Goal: Obtain resource: Download file/media

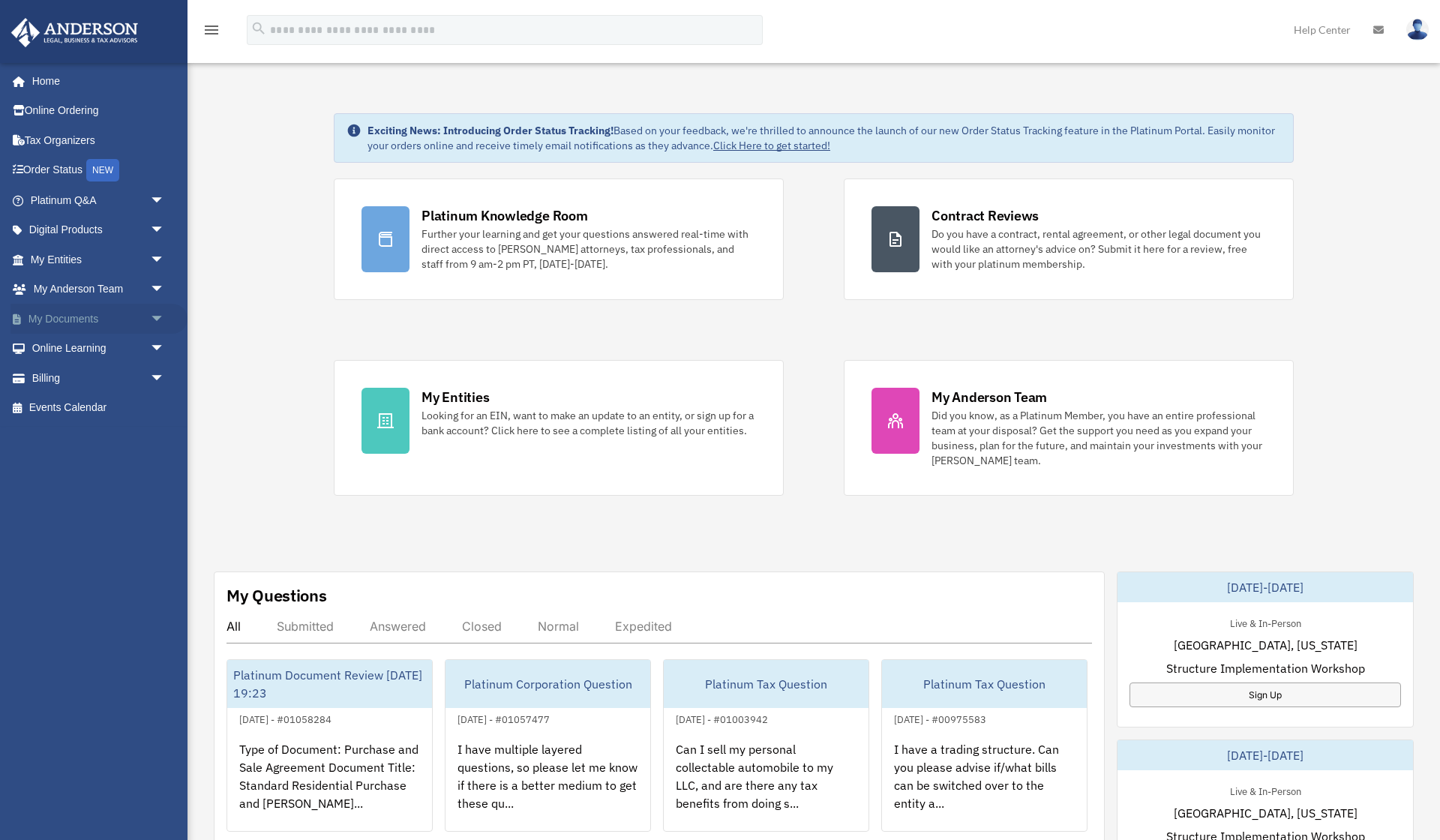
click at [156, 314] on span "arrow_drop_down" at bounding box center [165, 318] width 30 height 31
click at [56, 346] on link "Box" at bounding box center [104, 349] width 167 height 30
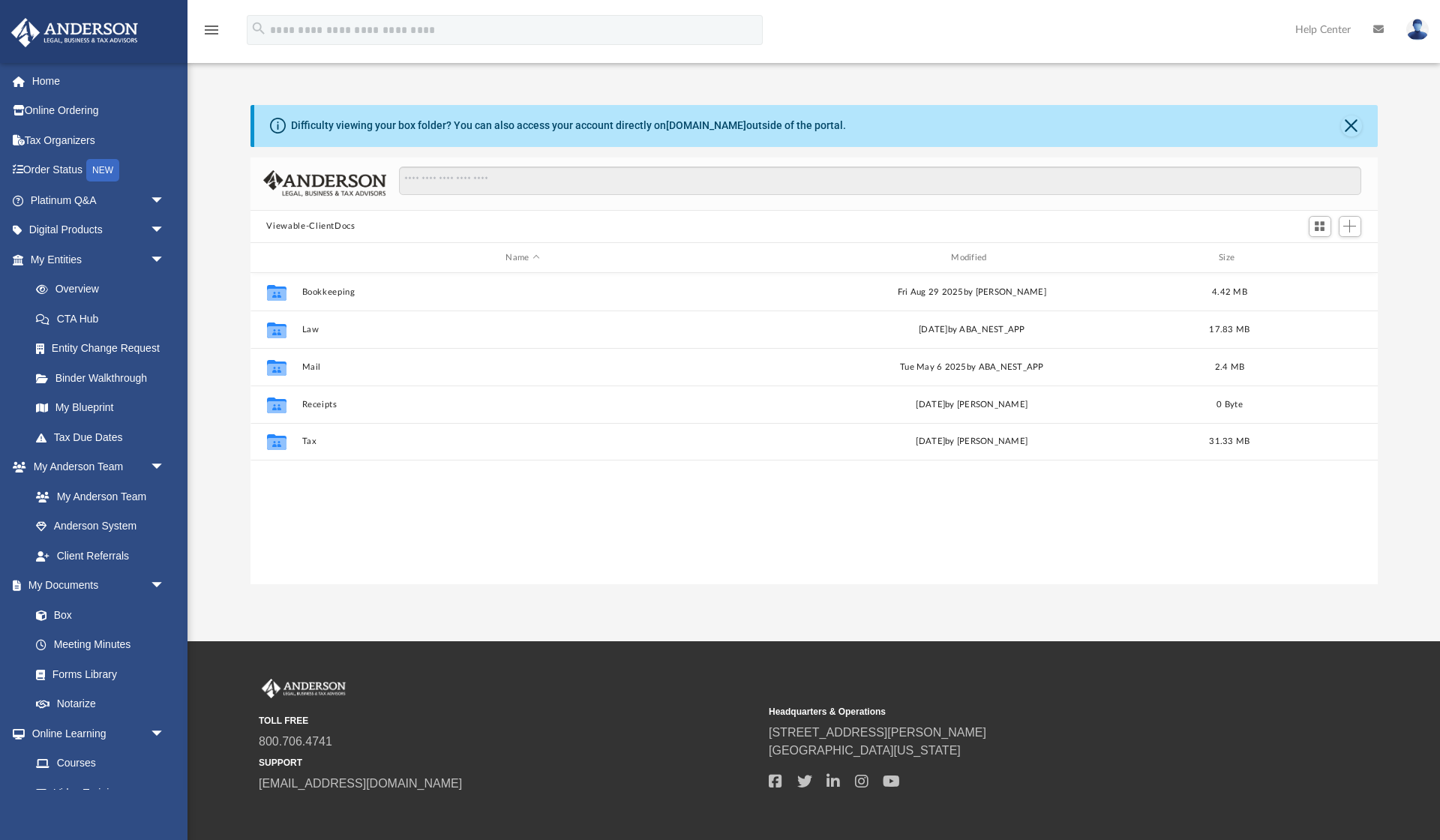
scroll to position [1, 1]
click at [350, 301] on div "Collaborated Folder Bookkeeping [DATE] by [PERSON_NAME] 4.42 MB" at bounding box center [813, 292] width 1127 height 38
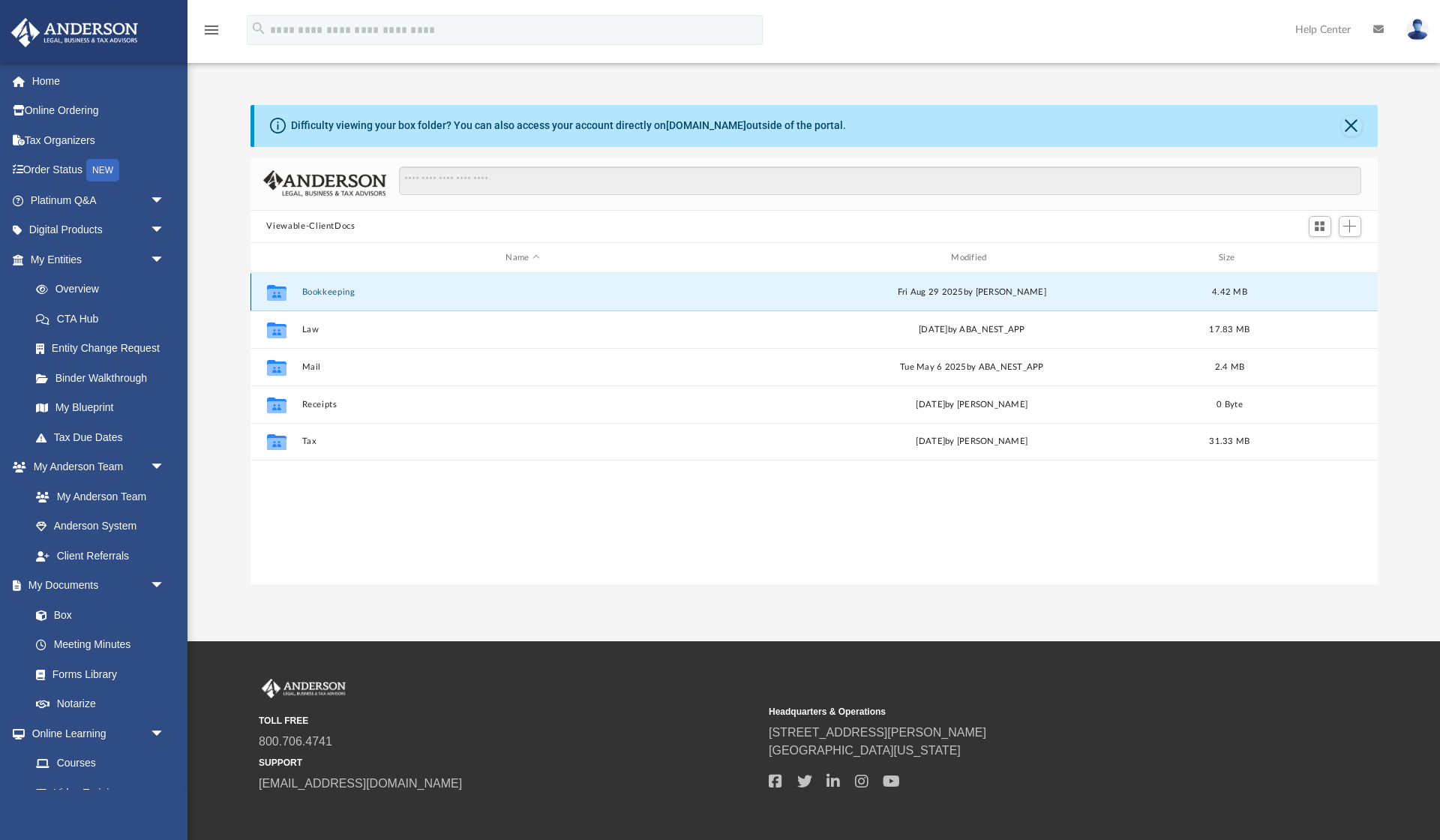
click at [332, 296] on button "Bookkeeping" at bounding box center [522, 292] width 443 height 9
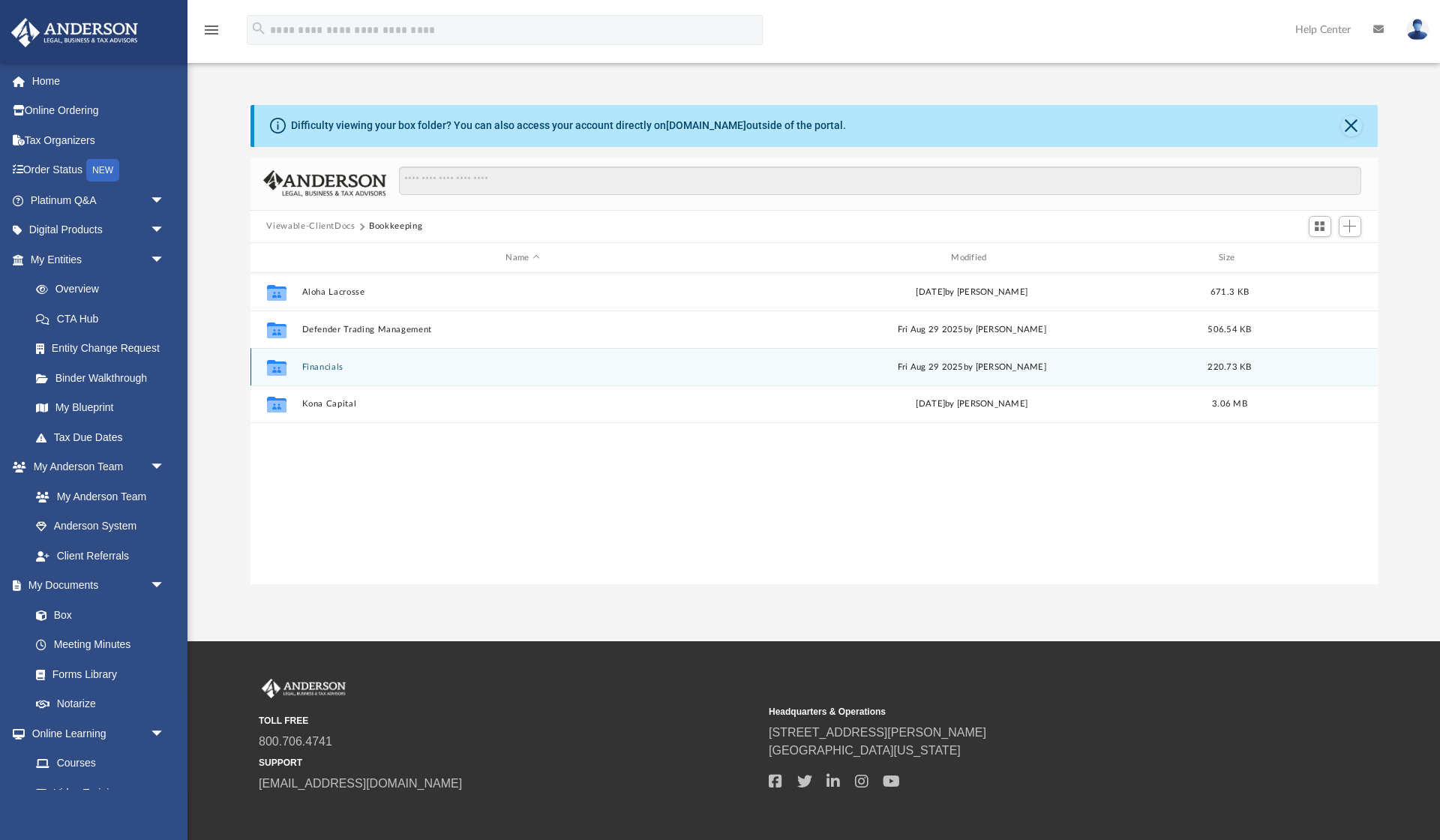
click at [321, 368] on button "Financials" at bounding box center [522, 367] width 443 height 9
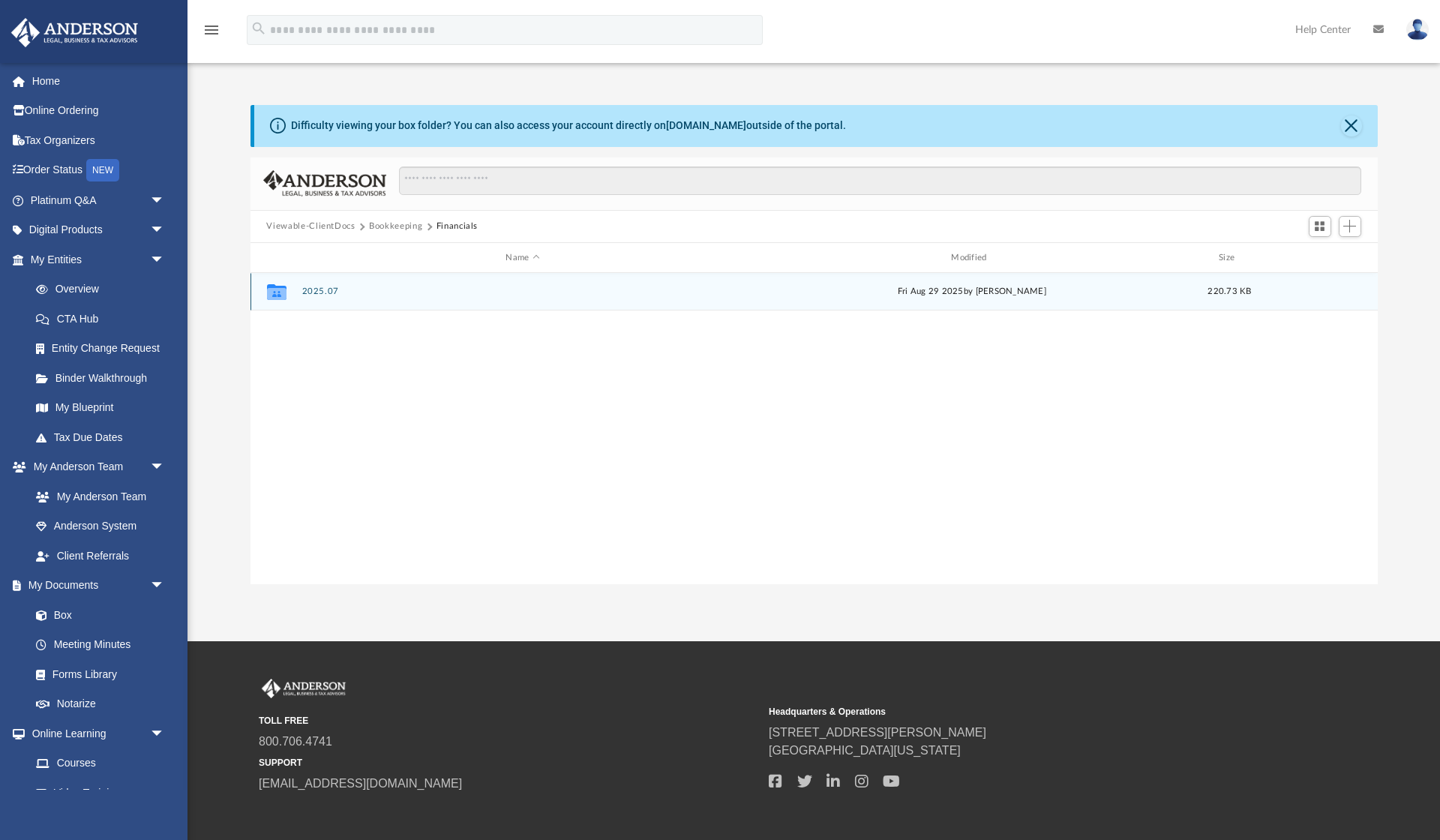
click at [326, 293] on button "2025.07" at bounding box center [522, 292] width 443 height 9
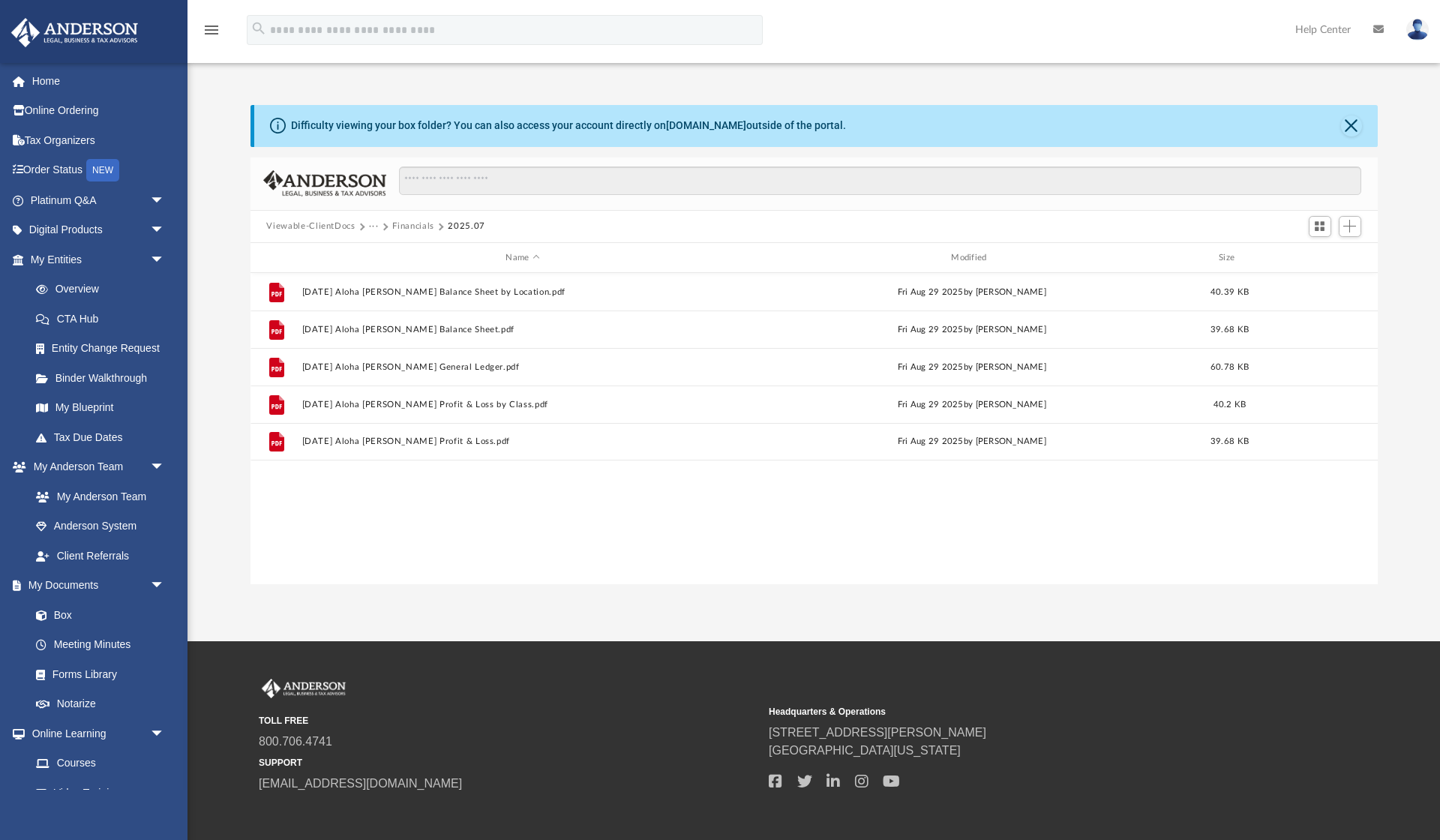
click at [411, 227] on button "Financials" at bounding box center [413, 226] width 42 height 13
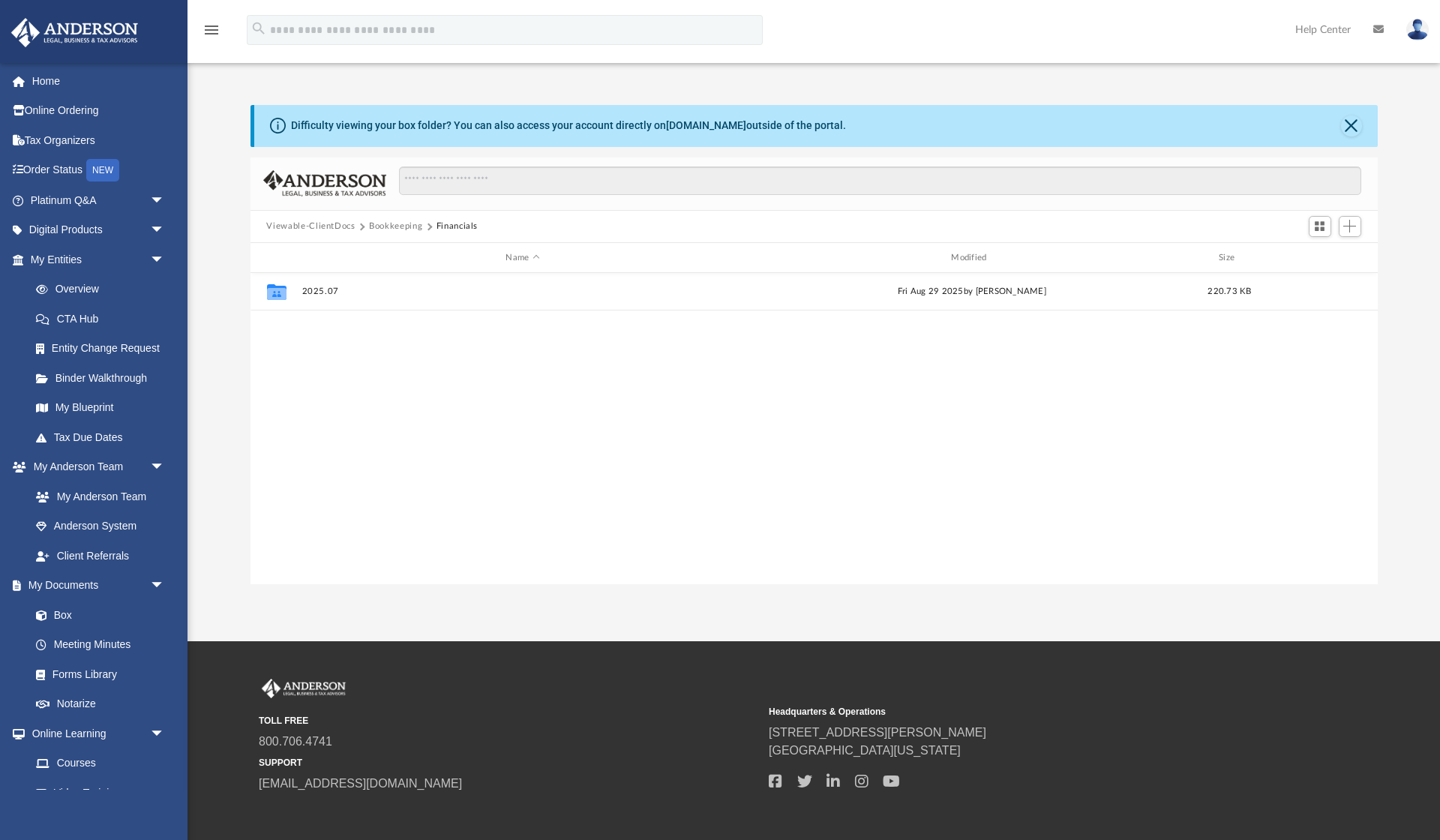
click at [370, 227] on button "Bookkeeping" at bounding box center [396, 226] width 53 height 13
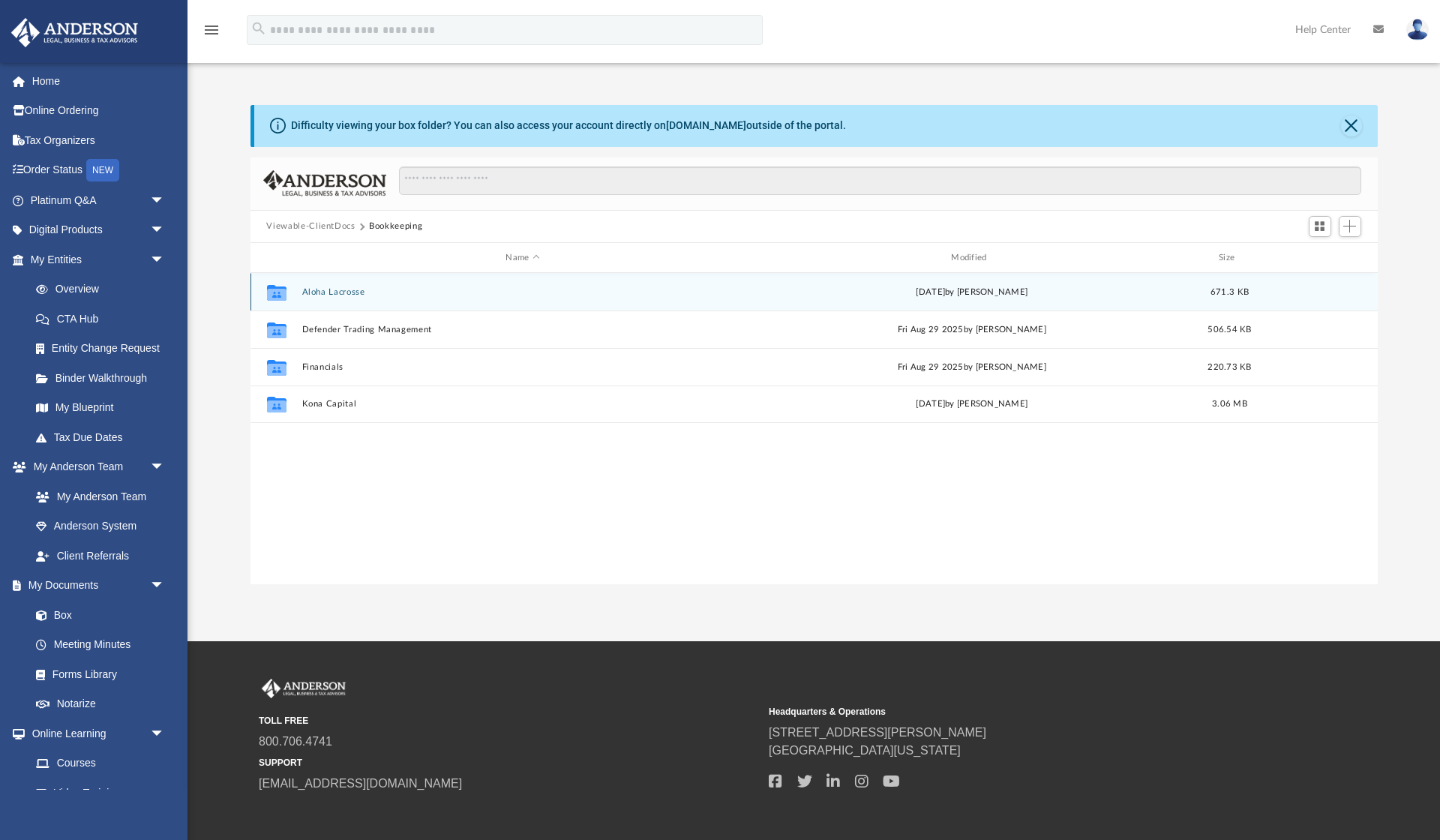
click at [333, 289] on button "Aloha Lacrosse" at bounding box center [522, 292] width 443 height 9
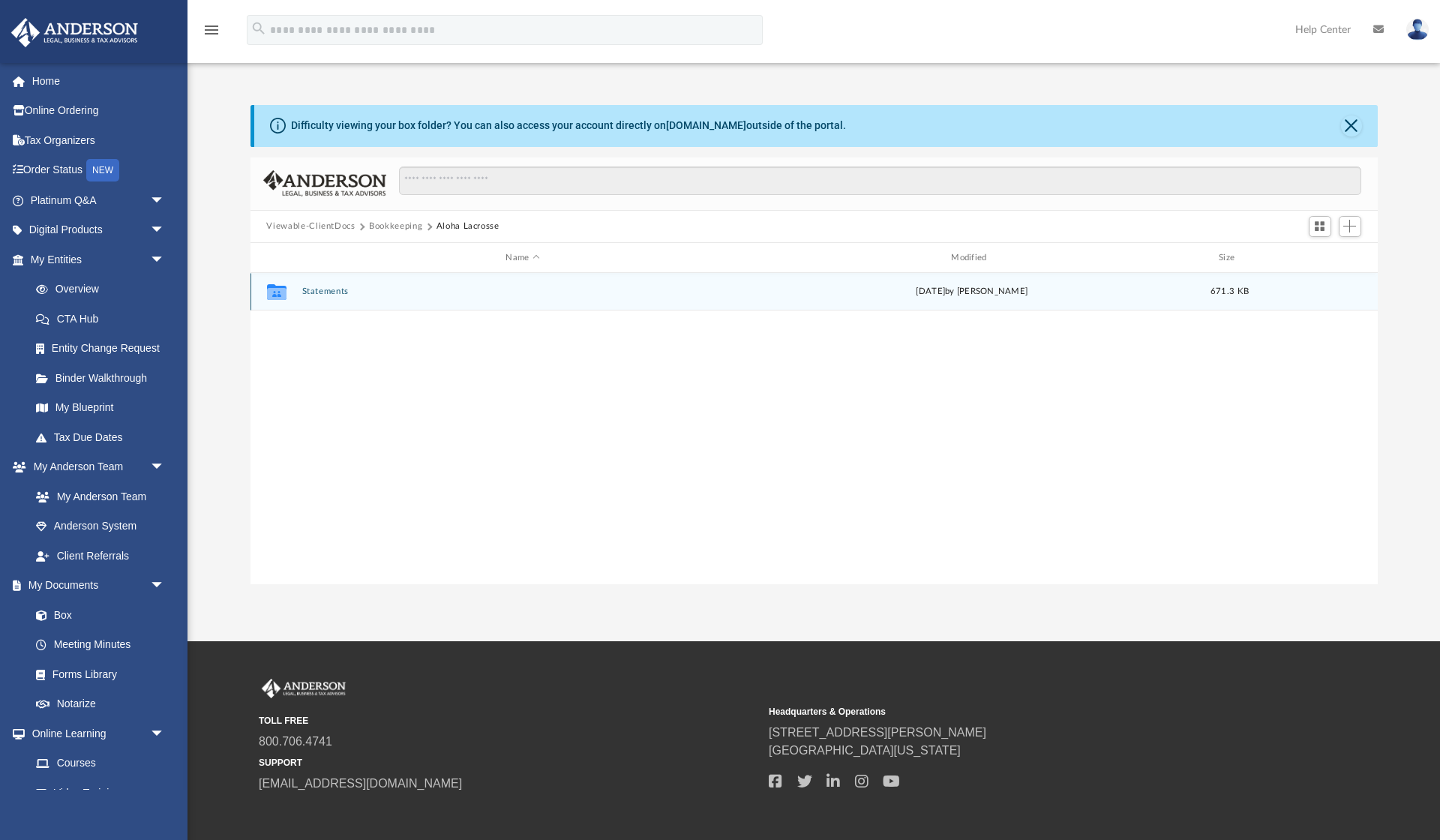
click at [333, 289] on button "Statements" at bounding box center [522, 292] width 443 height 9
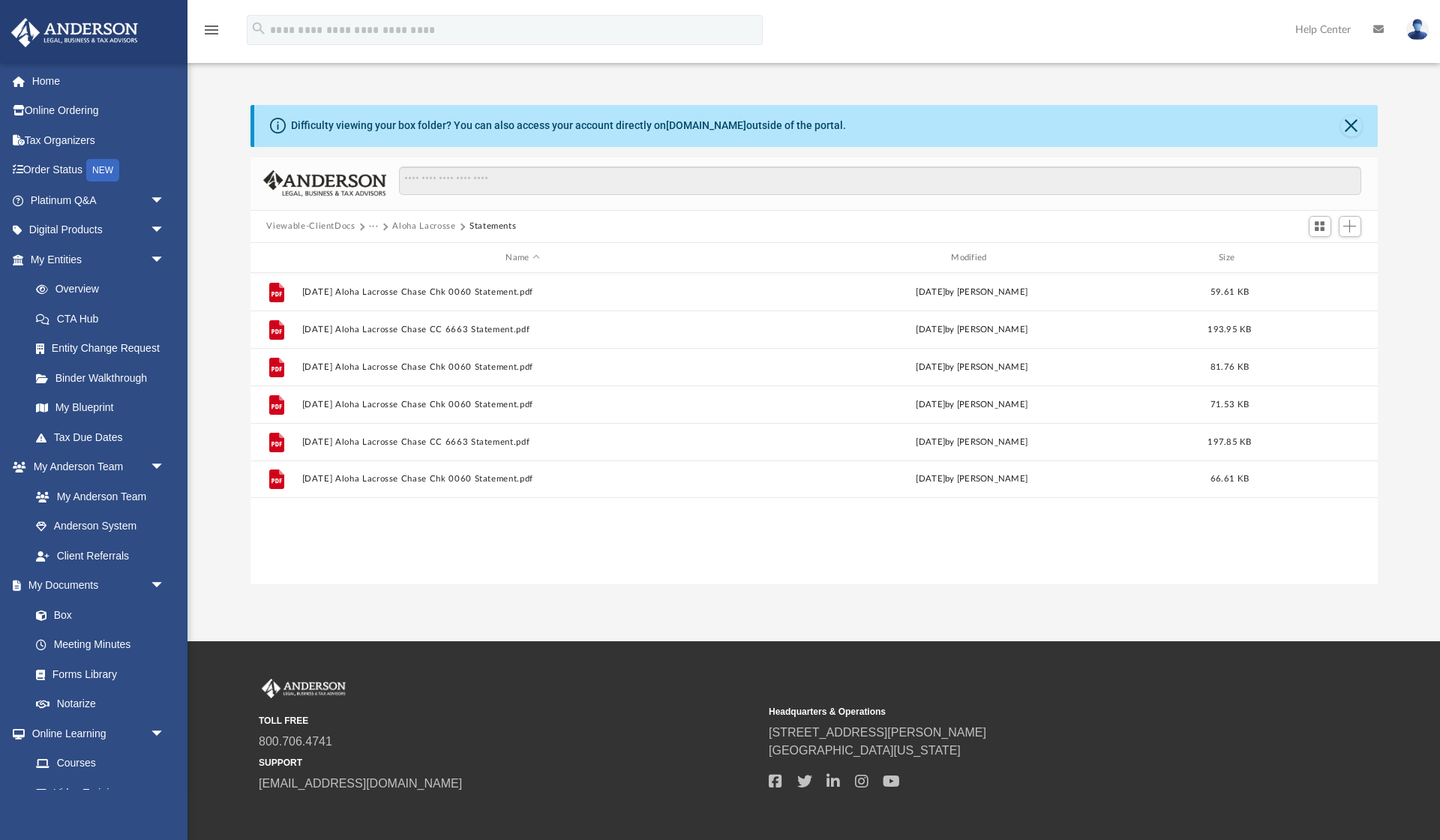
click at [408, 224] on button "Aloha Lacrosse" at bounding box center [423, 226] width 63 height 13
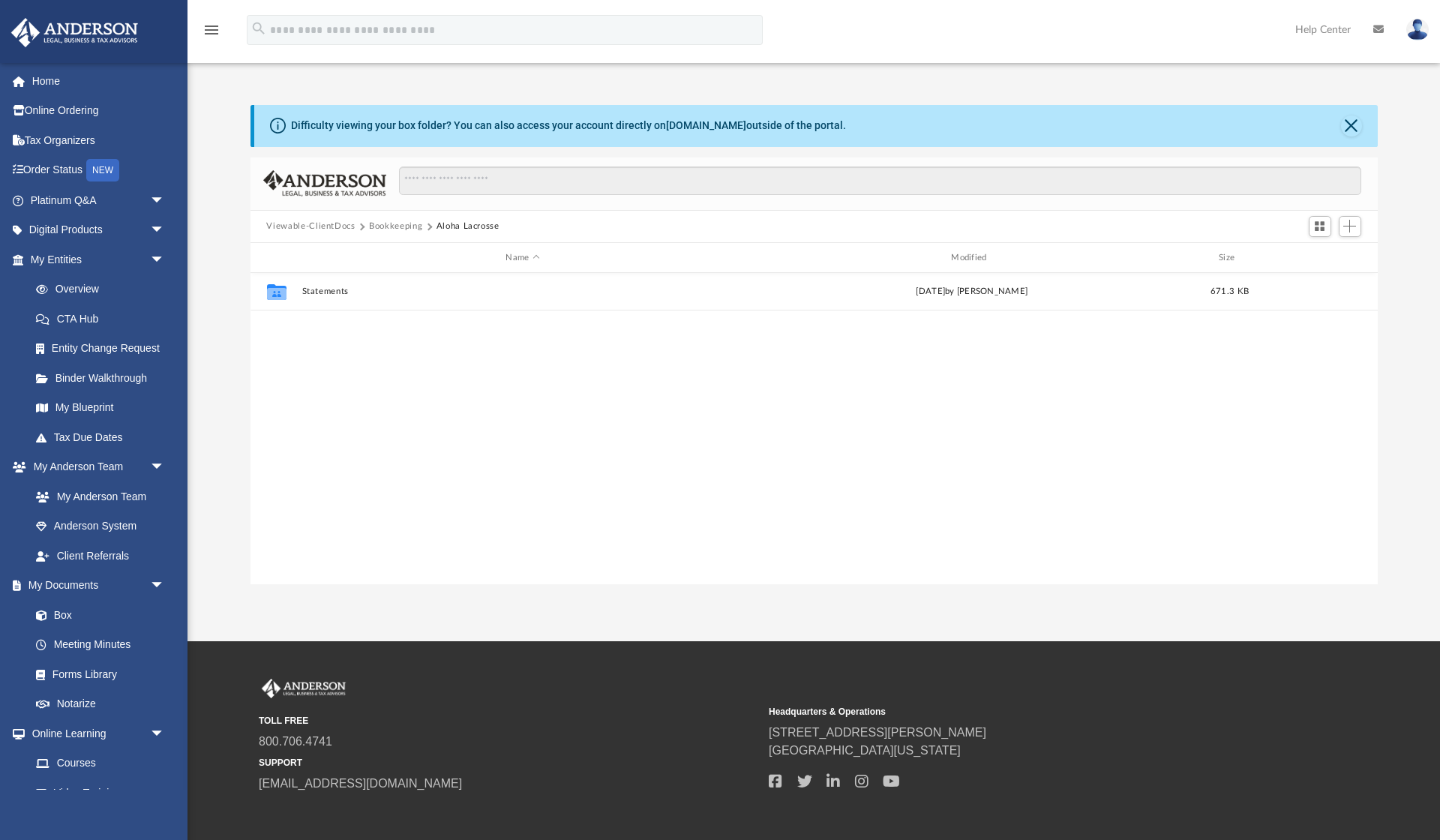
click at [381, 224] on button "Bookkeeping" at bounding box center [396, 226] width 53 height 13
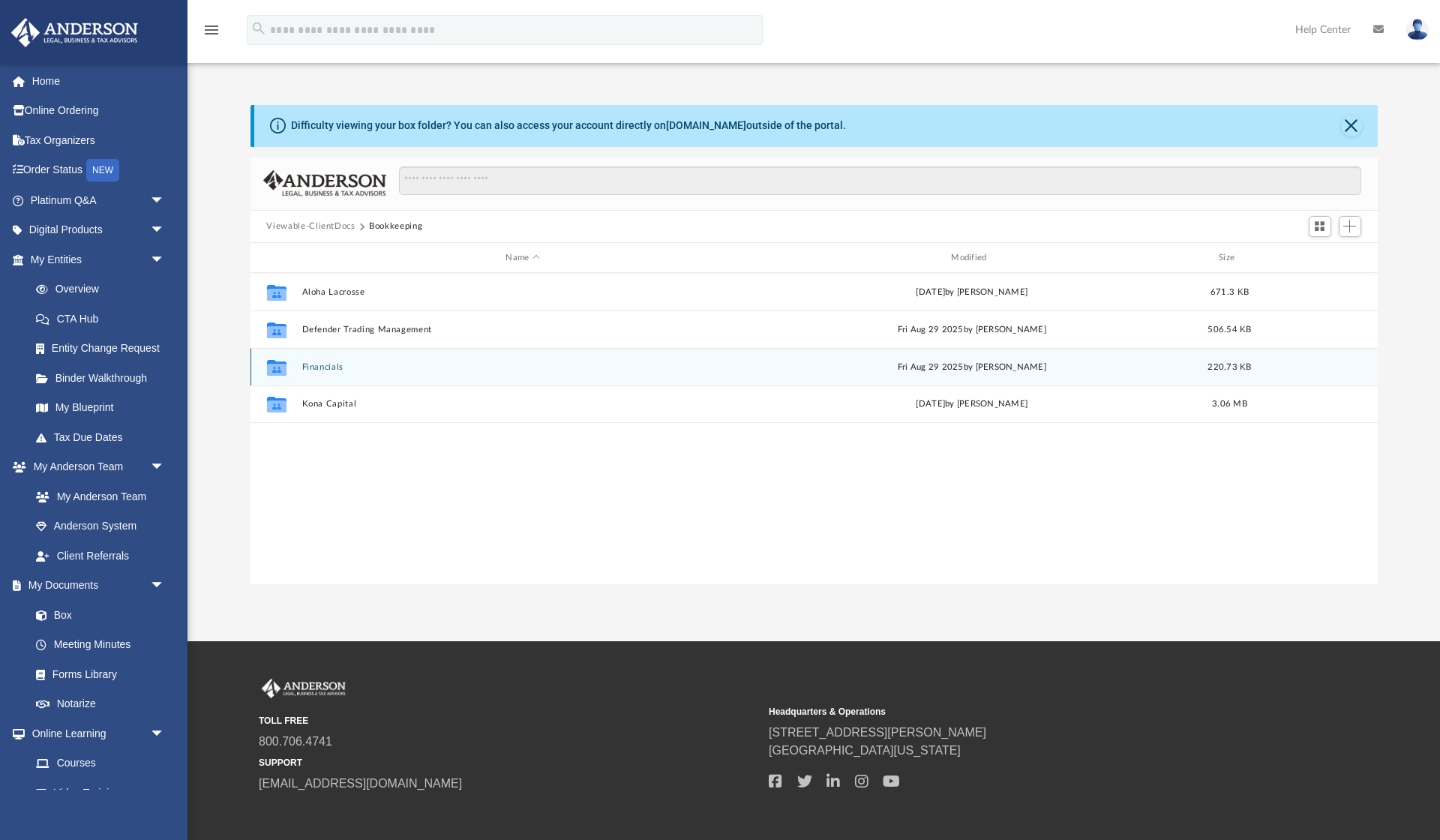
click at [318, 363] on button "Financials" at bounding box center [522, 367] width 443 height 9
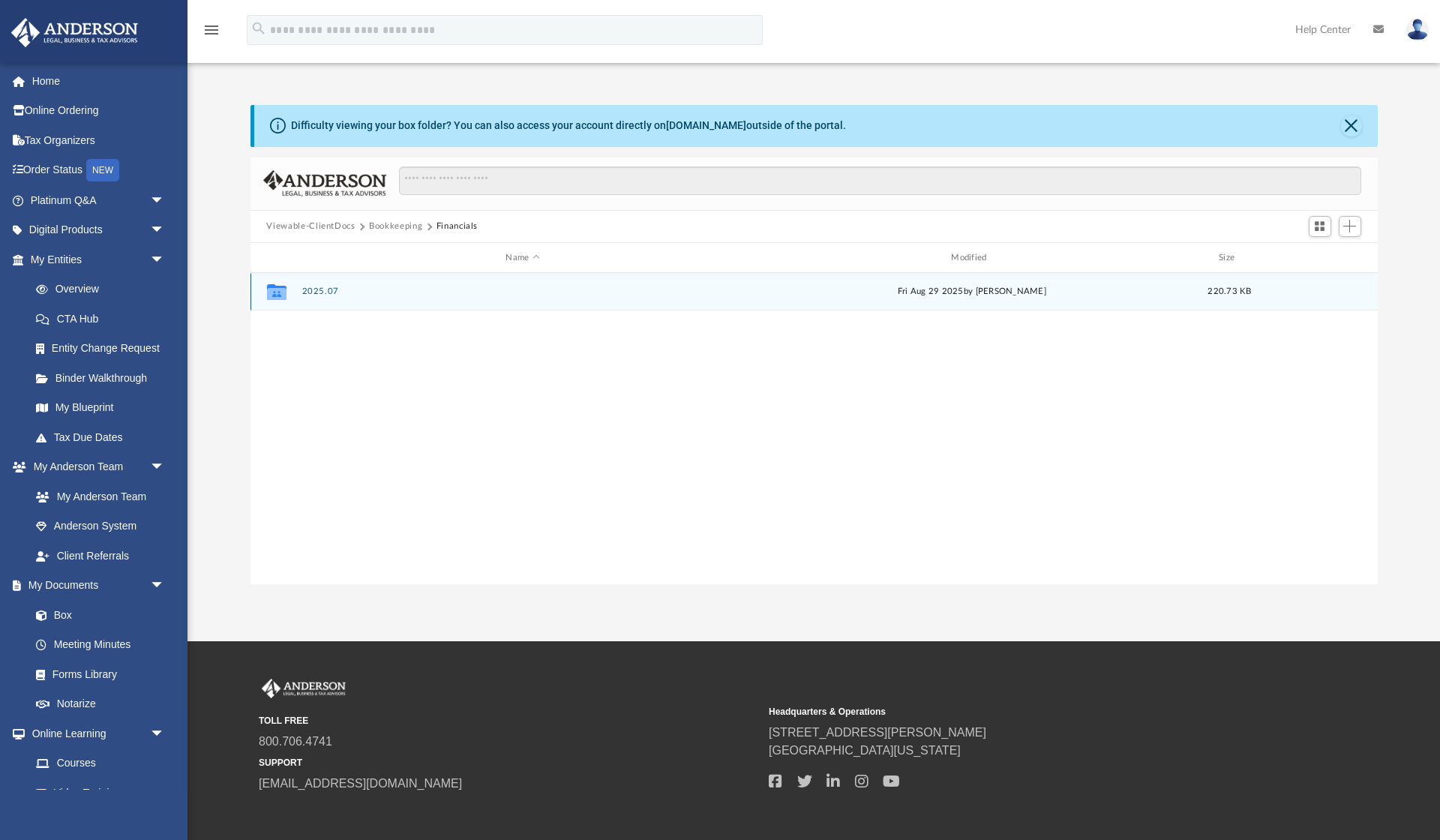
click at [314, 295] on button "2025.07" at bounding box center [522, 292] width 443 height 9
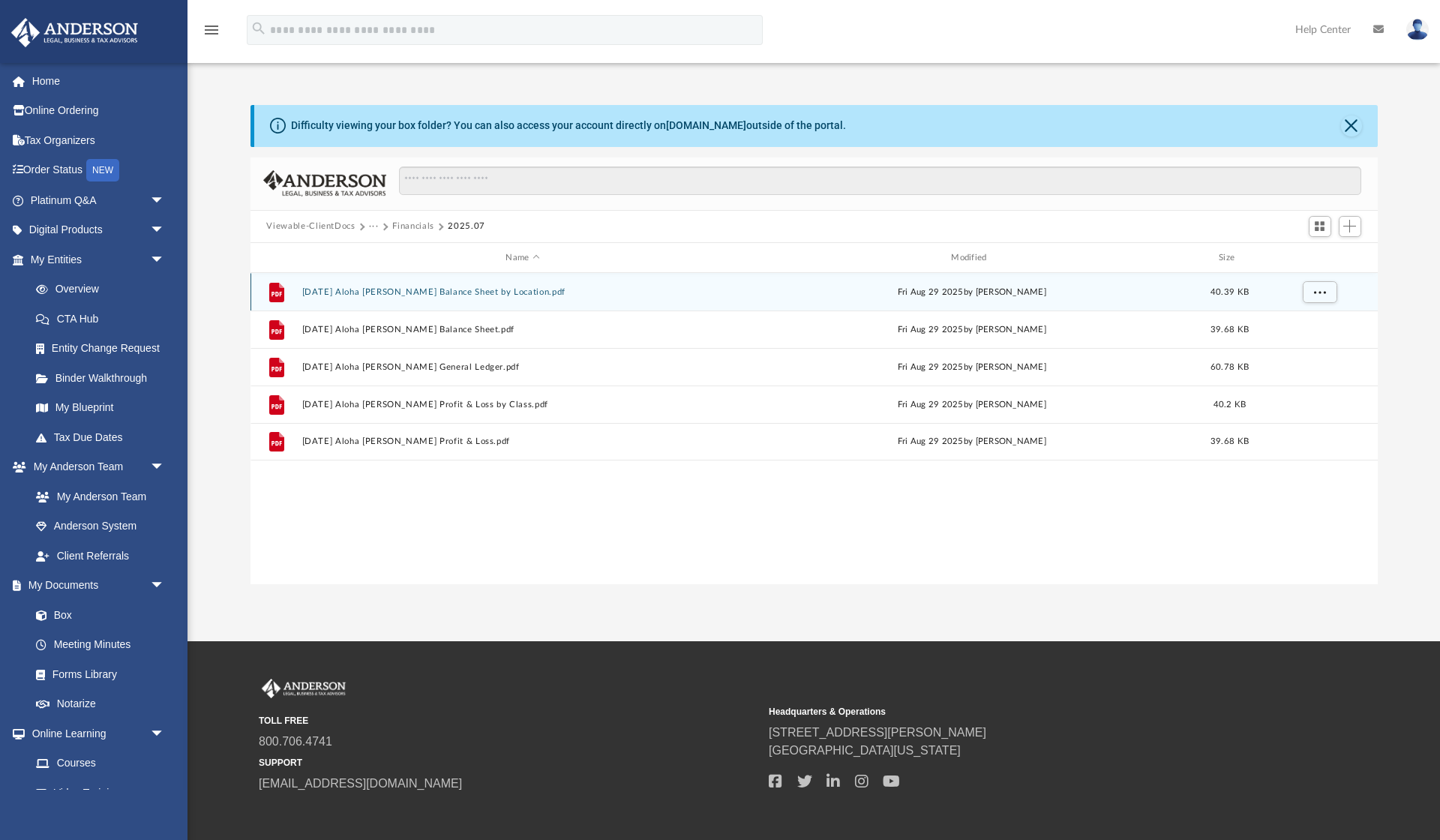
click at [345, 295] on button "[DATE] Aloha [PERSON_NAME] Balance Sheet by Location.pdf" at bounding box center [522, 292] width 443 height 9
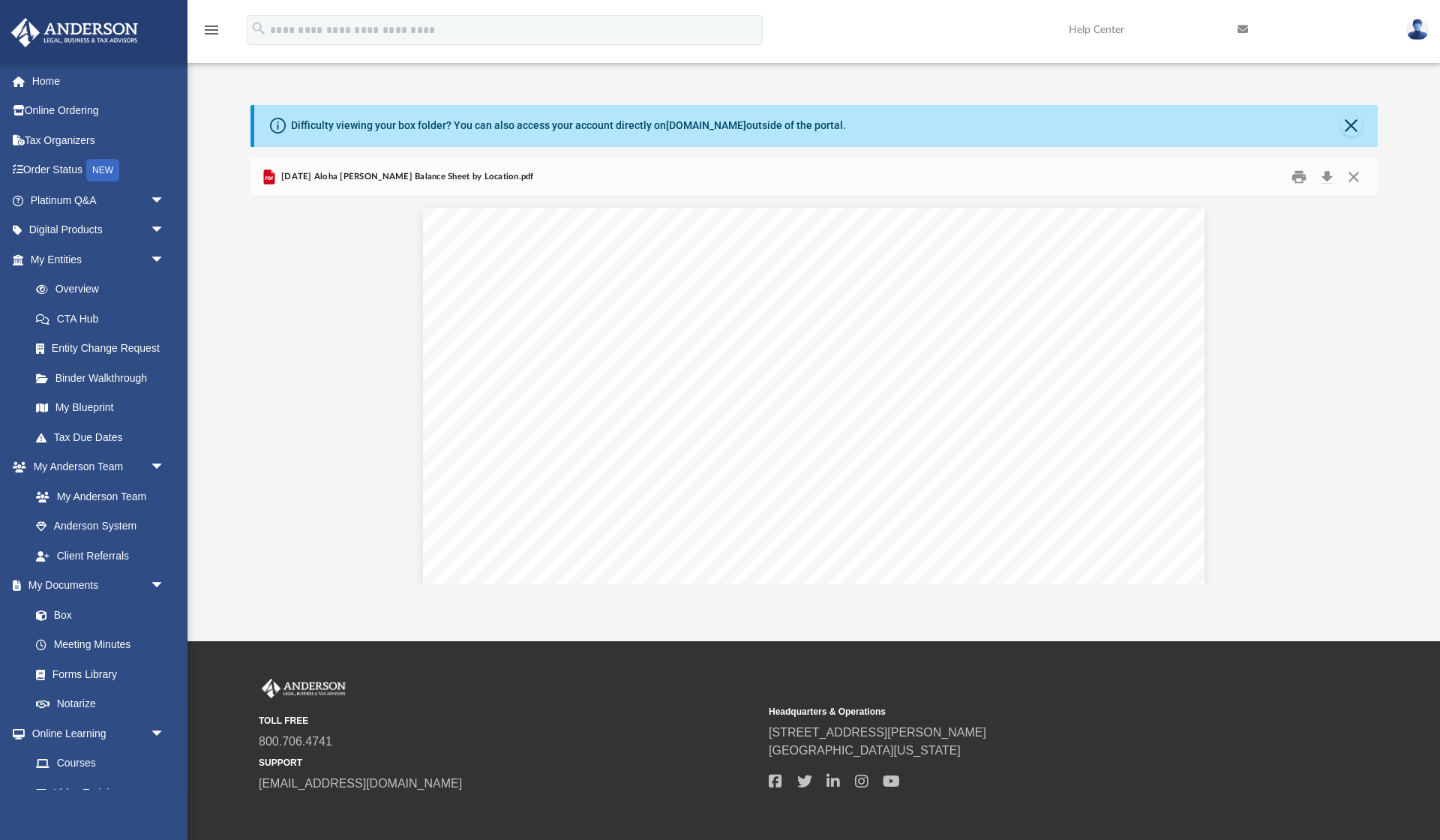
scroll to position [0, 0]
click at [1352, 174] on button "Close" at bounding box center [1353, 177] width 27 height 23
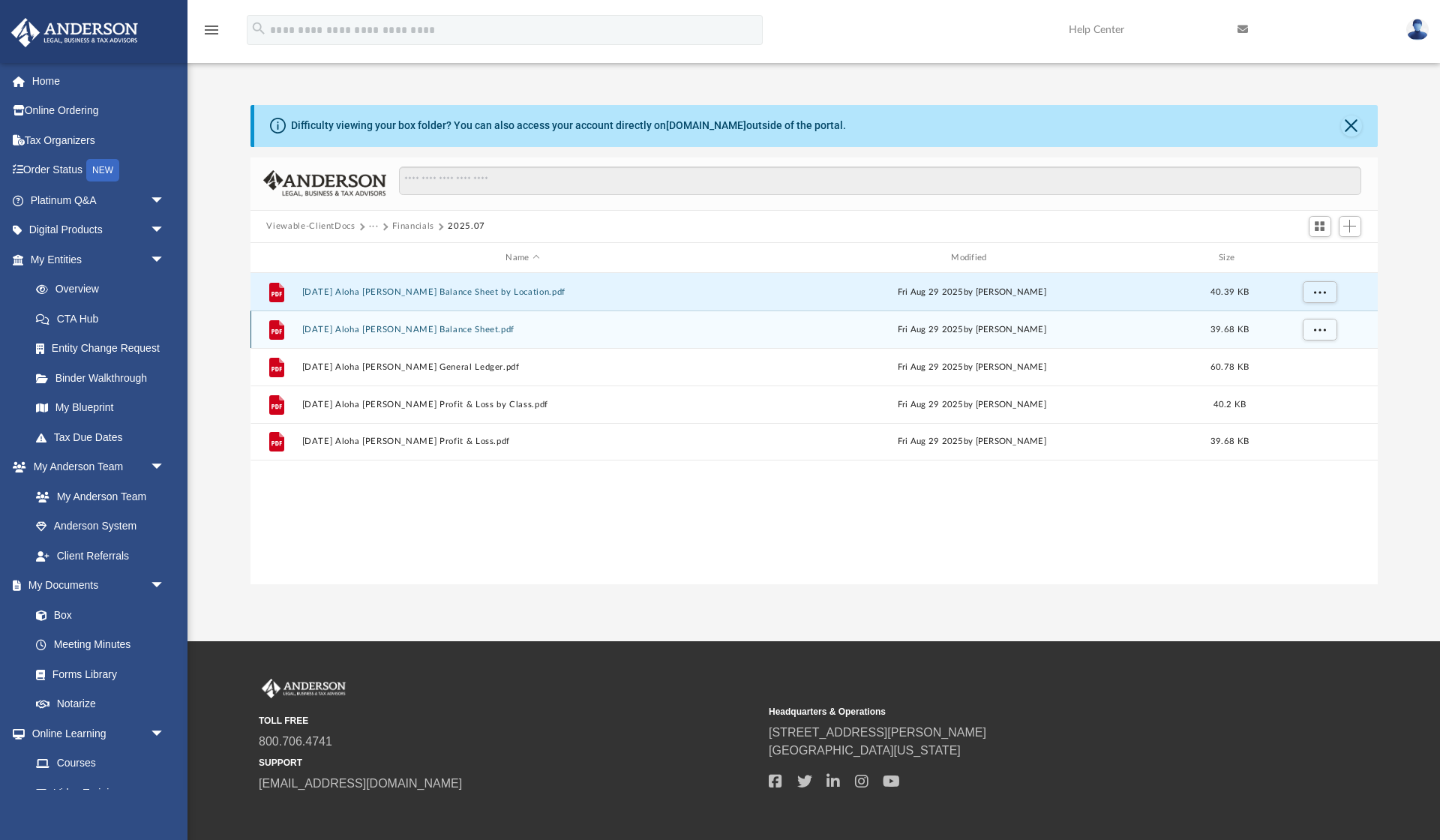
click at [413, 339] on div "File [DATE] Aloha [PERSON_NAME] Balance Sheet.pdf [DATE] by [PERSON_NAME] 39.68…" at bounding box center [813, 329] width 1127 height 38
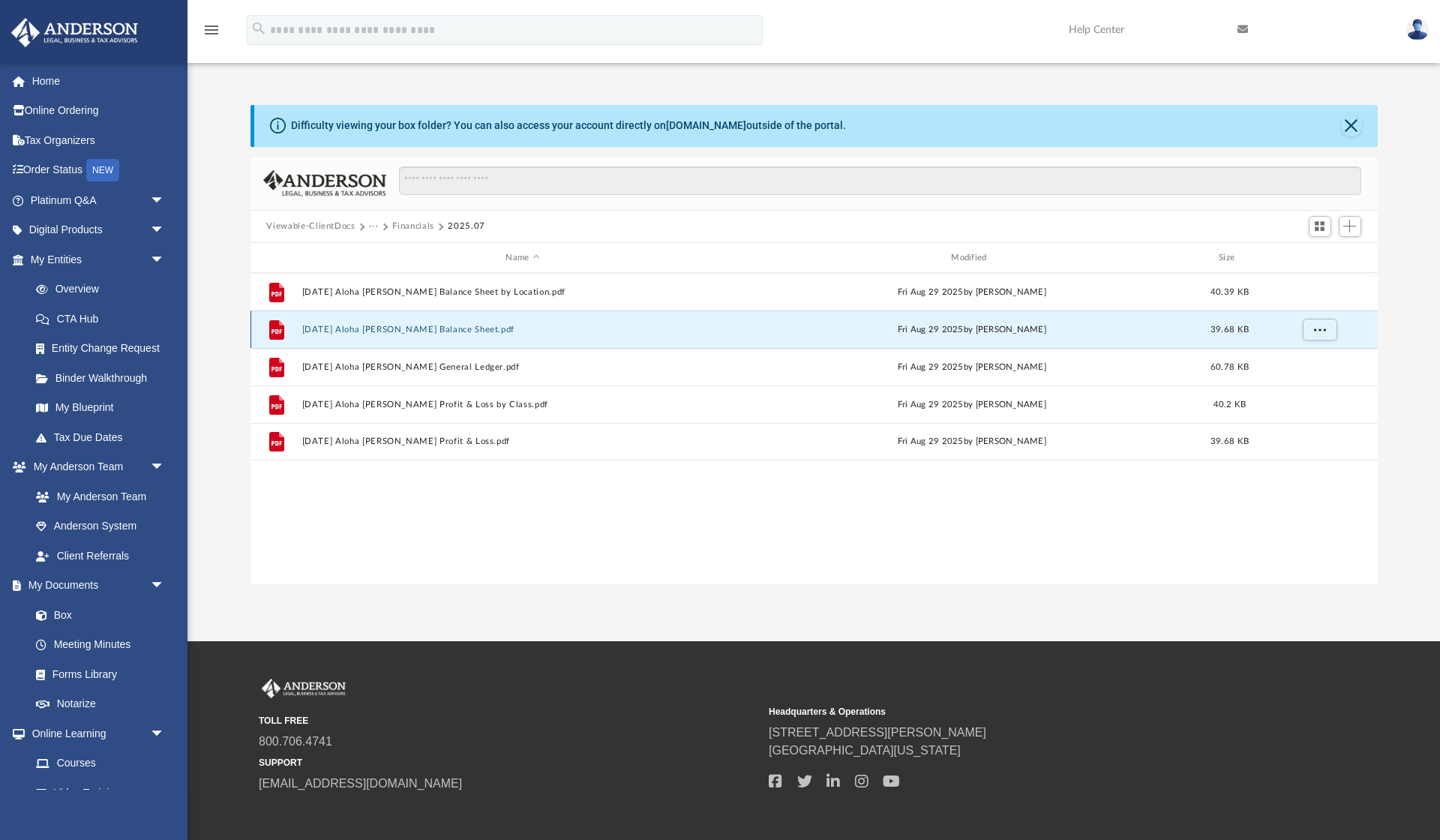
click at [413, 331] on button "[DATE] Aloha [PERSON_NAME] Balance Sheet.pdf" at bounding box center [522, 329] width 443 height 9
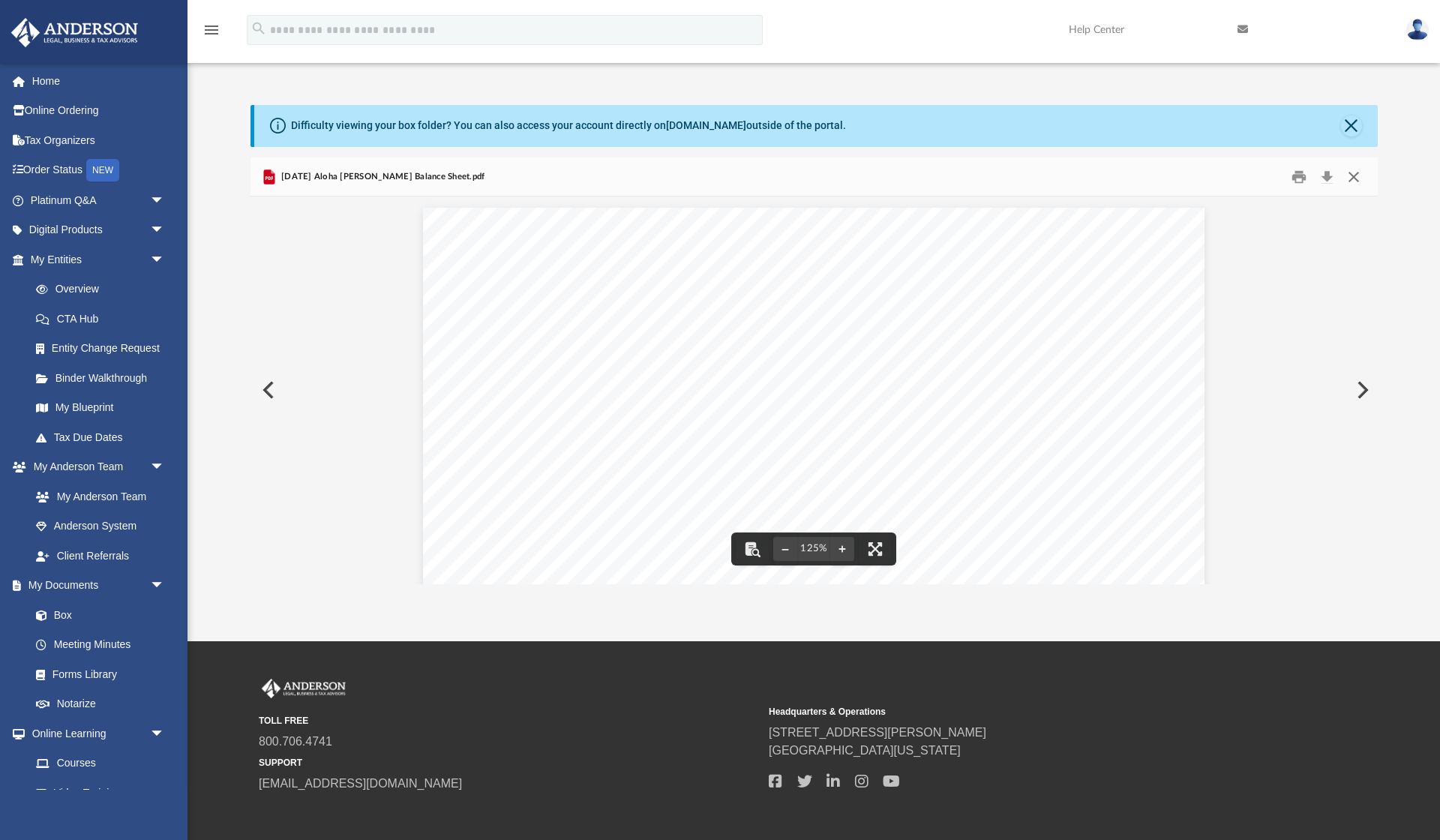
click at [1352, 183] on button "Close" at bounding box center [1353, 177] width 27 height 23
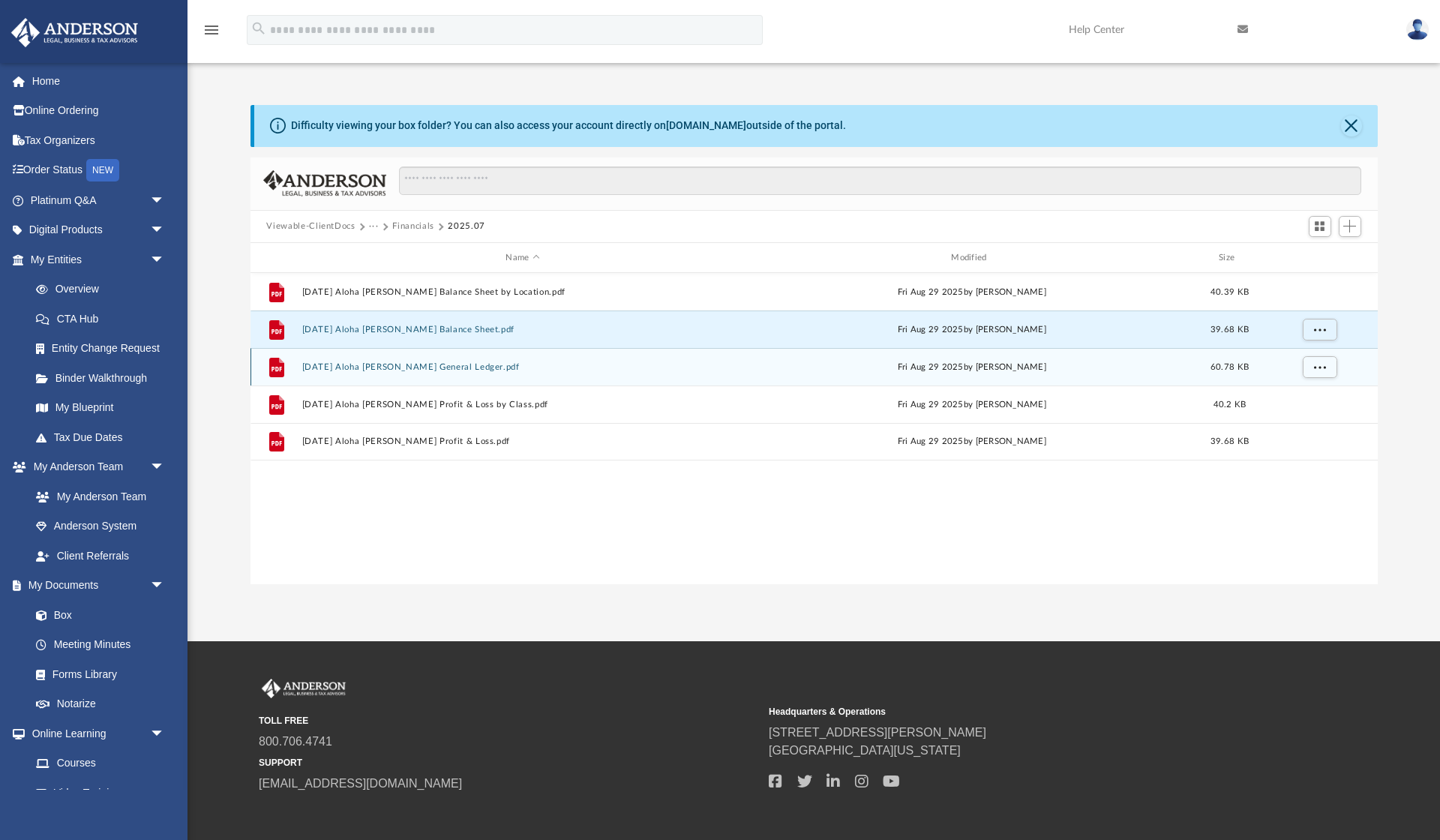
click at [429, 379] on div "File [DATE] Aloha [PERSON_NAME] General Ledger.pdf [DATE] by [PERSON_NAME] 60.7…" at bounding box center [813, 367] width 1127 height 38
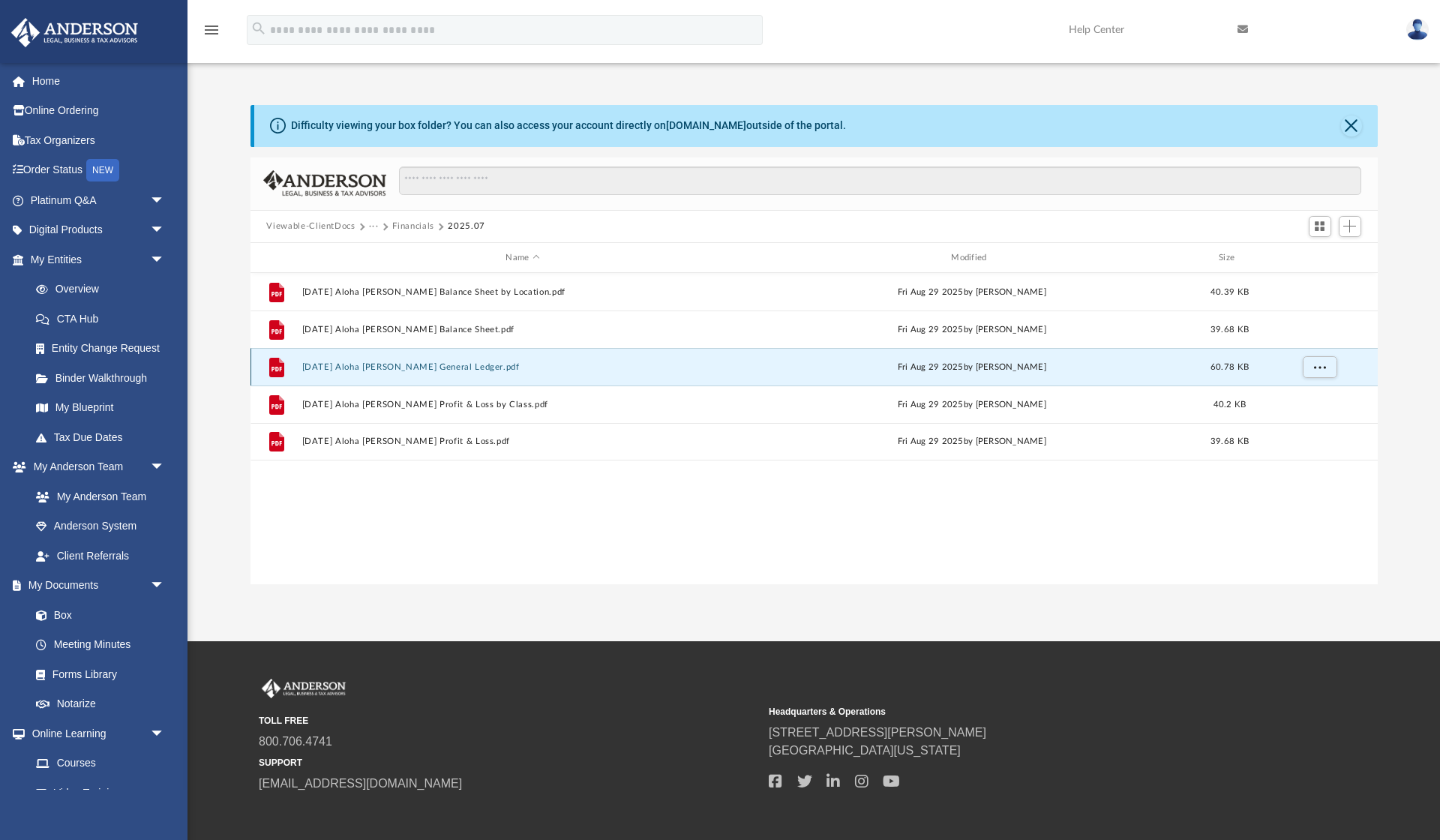
click at [421, 368] on button "[DATE] Aloha [PERSON_NAME] General Ledger.pdf" at bounding box center [522, 367] width 443 height 9
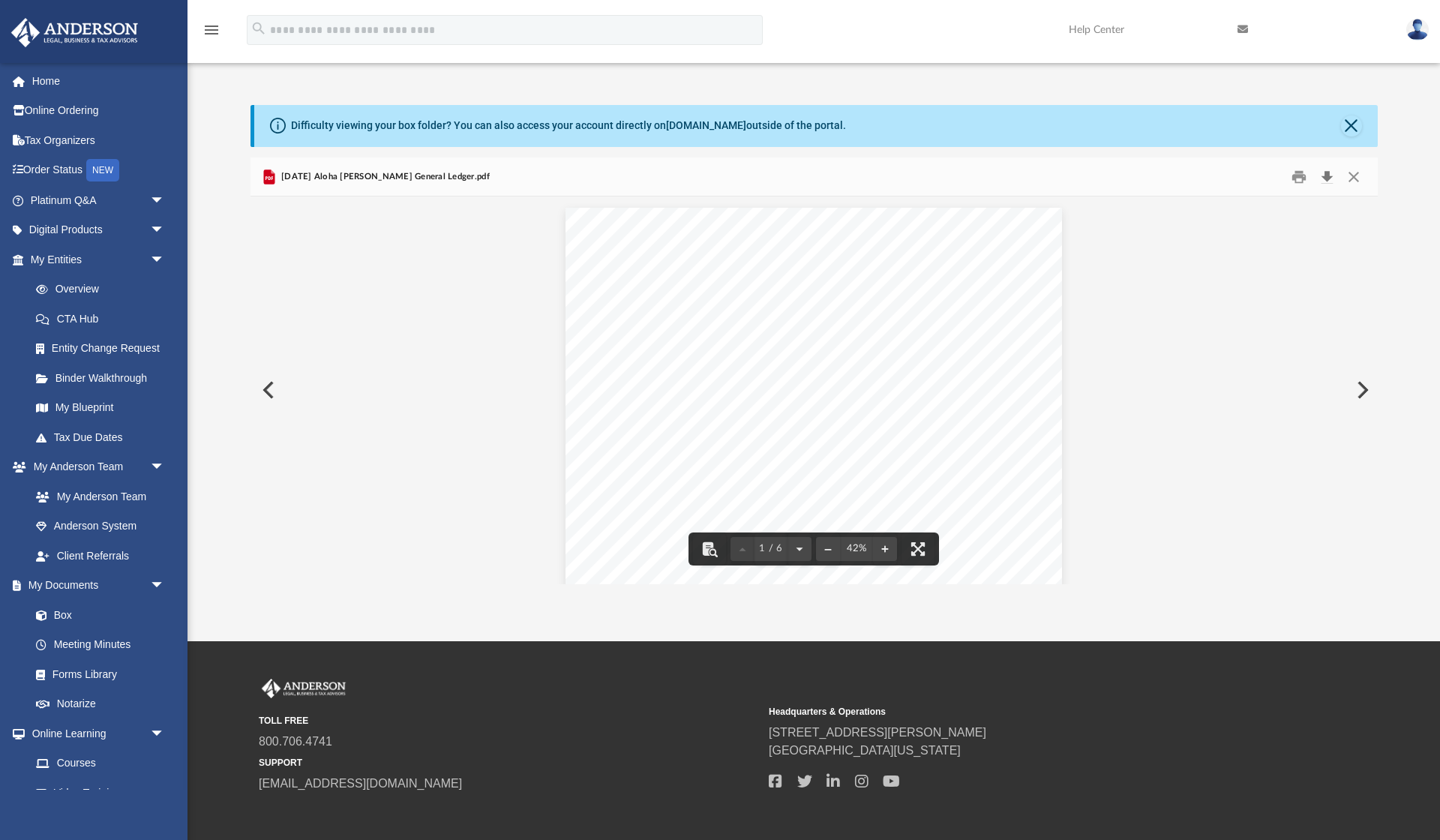
click at [1327, 172] on button "Download" at bounding box center [1327, 177] width 27 height 23
click at [2, 792] on div "[EMAIL_ADDRESS][DOMAIN_NAME] Sign Out [EMAIL_ADDRESS][DOMAIN_NAME] Home Online …" at bounding box center [94, 483] width 188 height 840
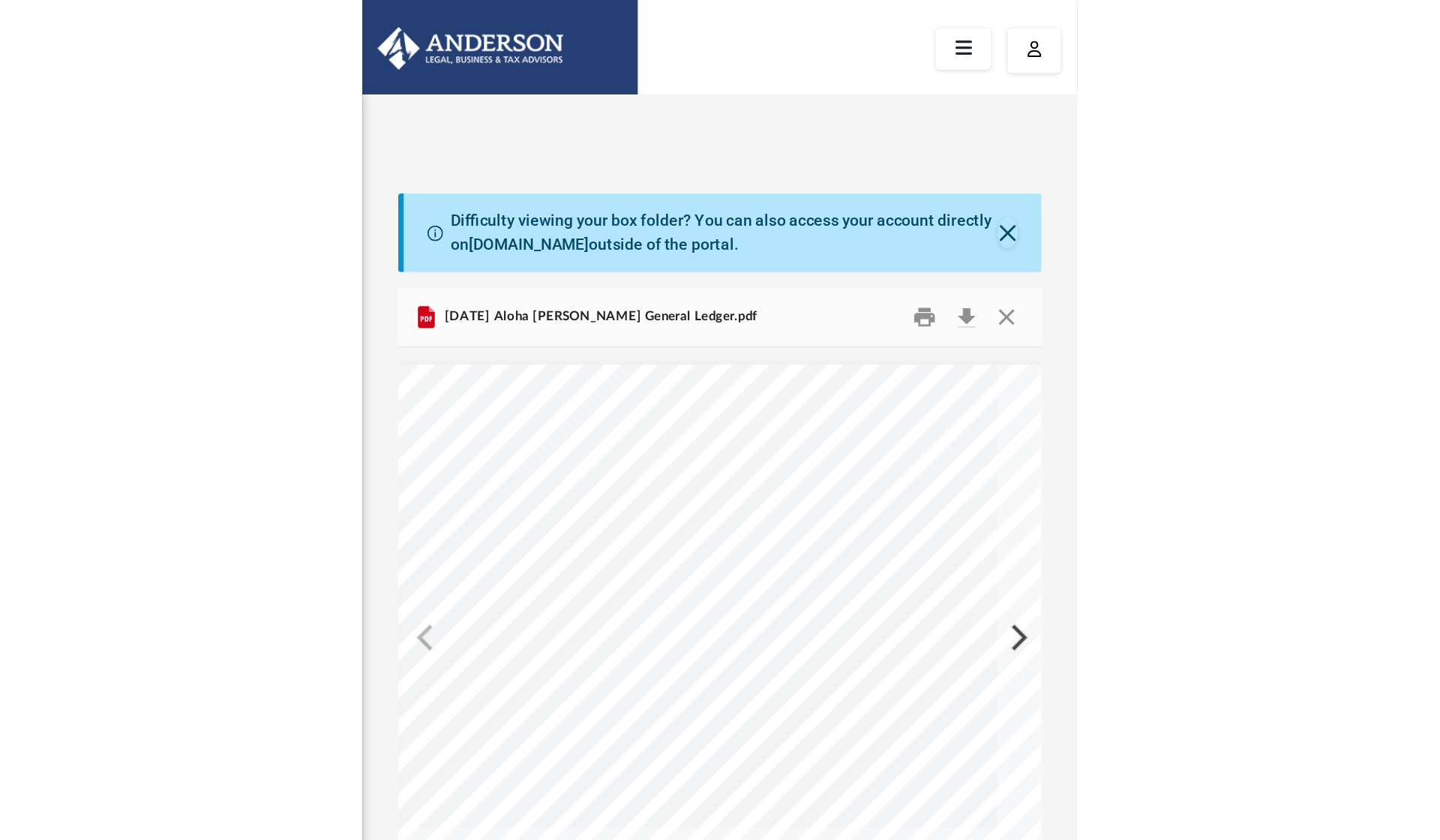
scroll to position [341, 1127]
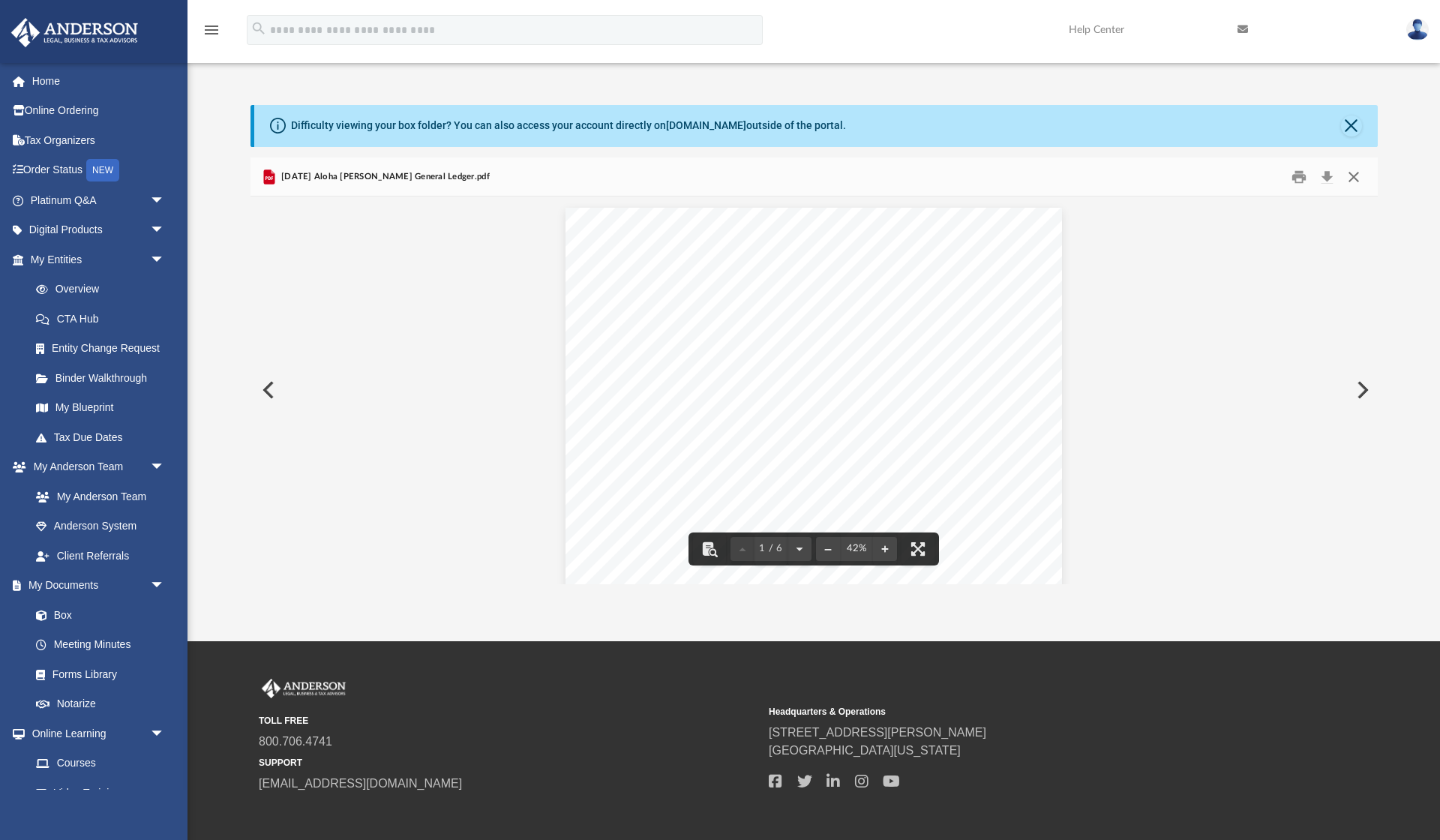
click at [1356, 180] on button "Close" at bounding box center [1353, 177] width 27 height 23
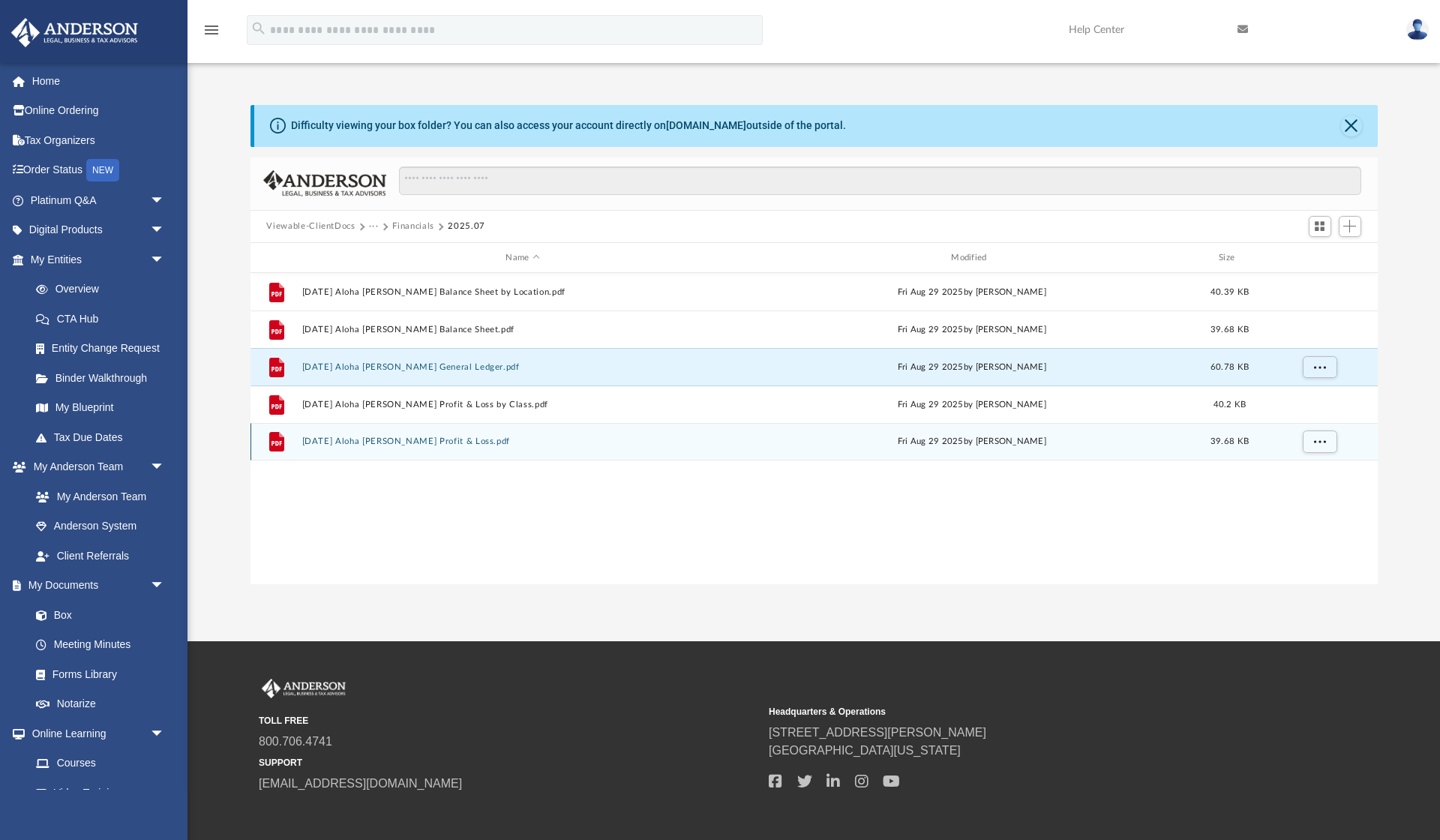
click at [429, 437] on button "[DATE] Aloha [PERSON_NAME] Profit & Loss.pdf" at bounding box center [522, 442] width 443 height 9
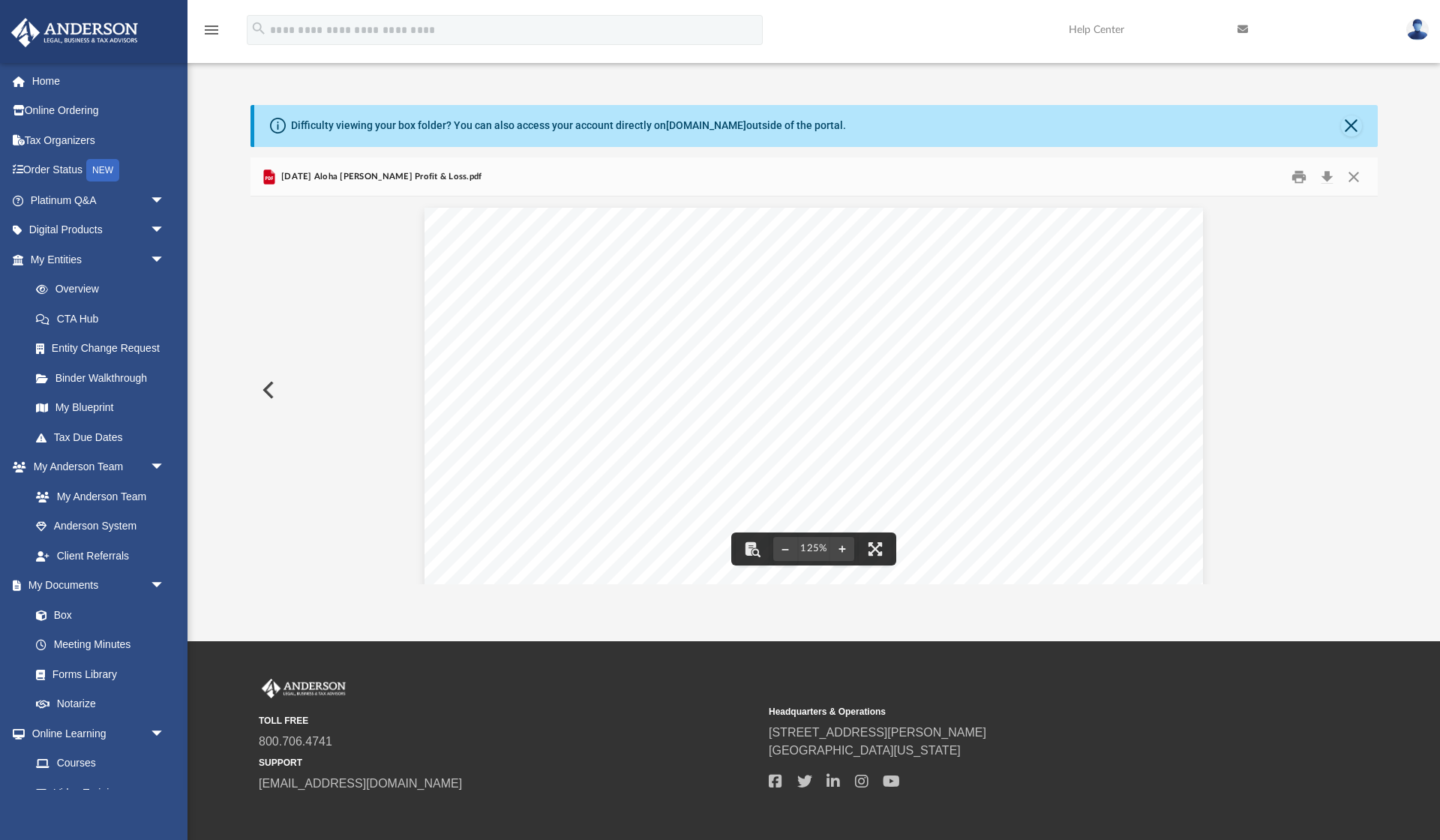
scroll to position [0, 0]
click at [1349, 173] on button "Close" at bounding box center [1353, 177] width 27 height 23
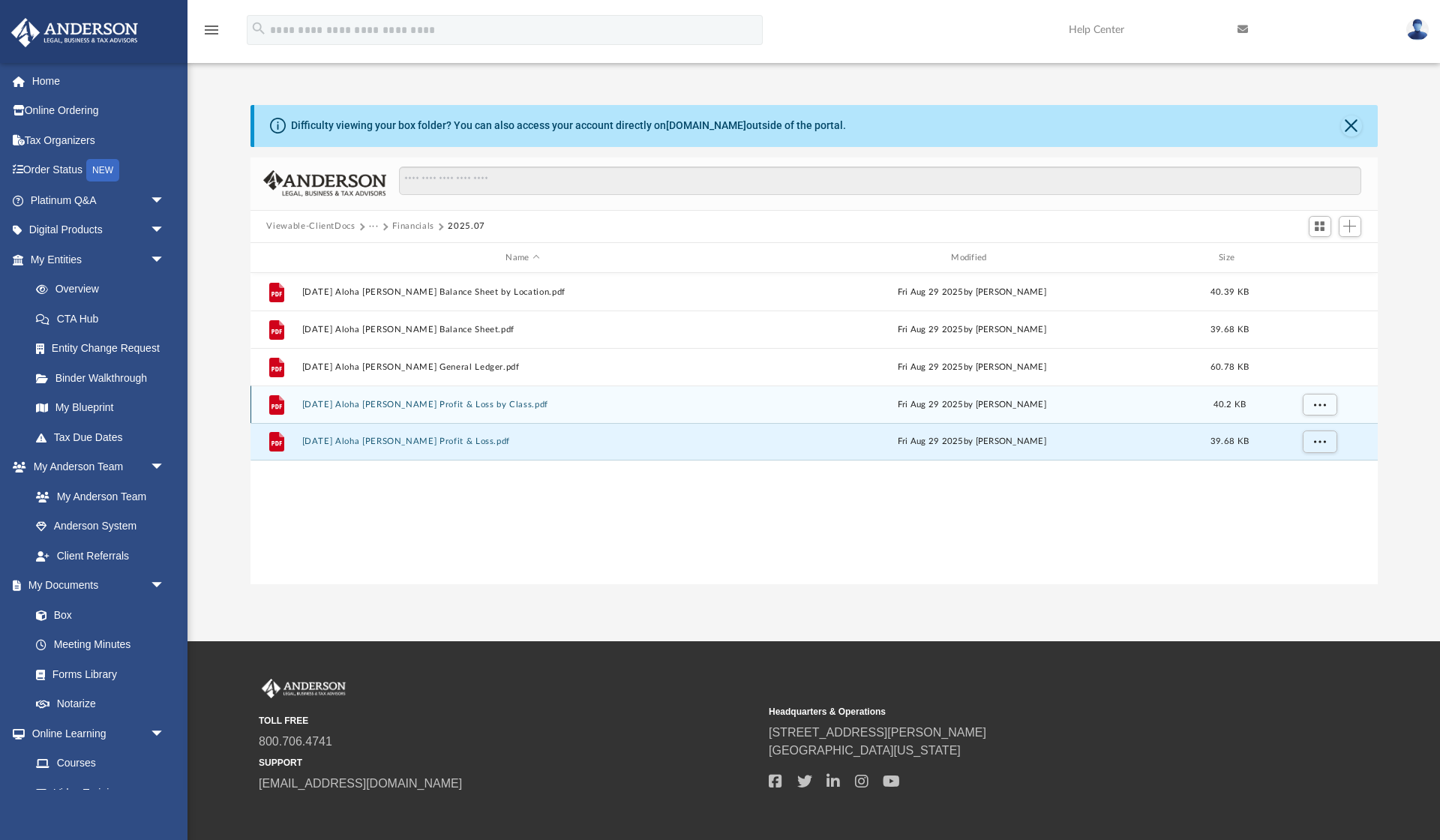
click at [445, 404] on button "[DATE] Aloha [PERSON_NAME] Profit & Loss by Class.pdf" at bounding box center [522, 404] width 443 height 9
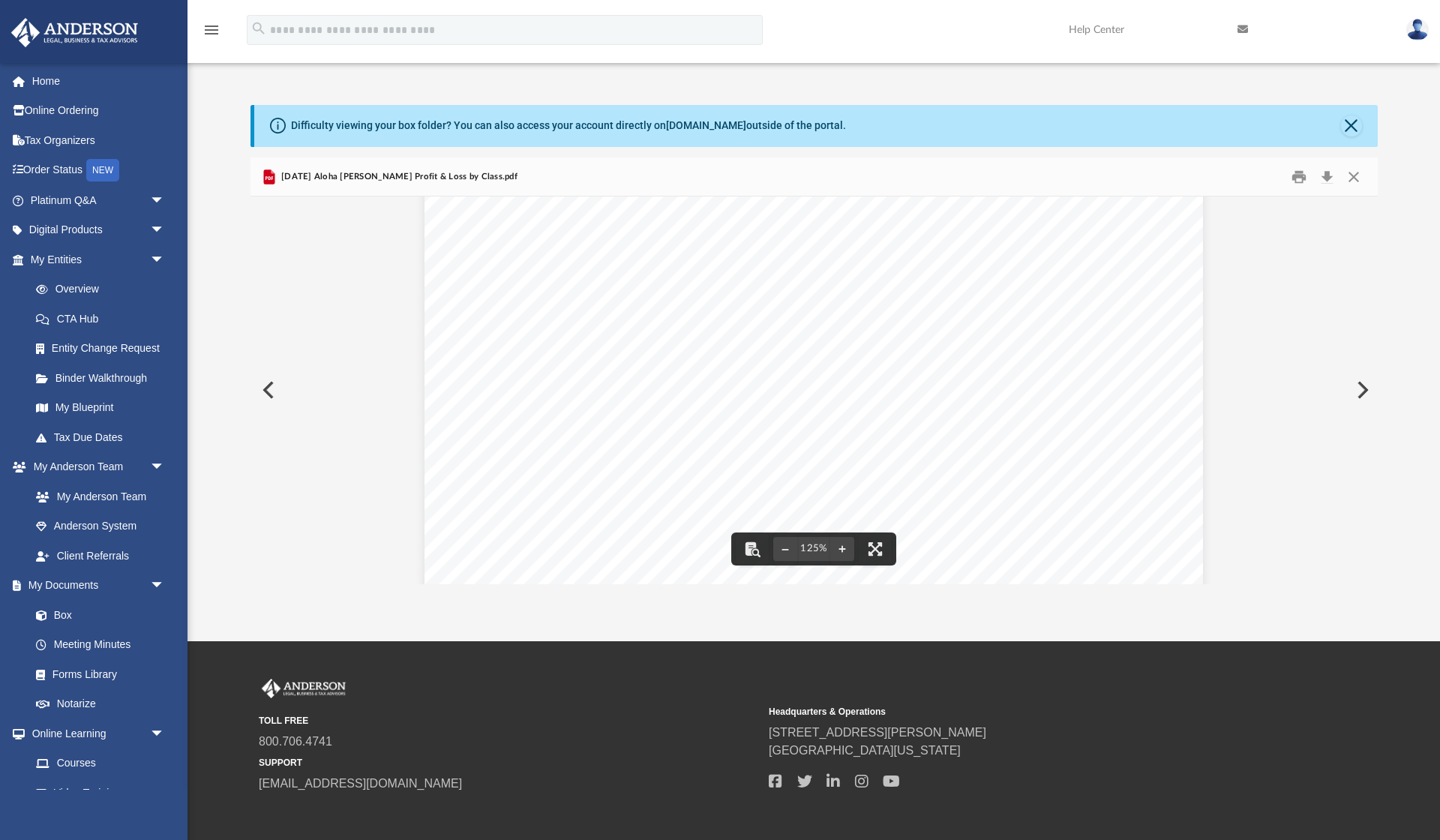
scroll to position [48, 0]
click at [1352, 174] on button "Close" at bounding box center [1353, 177] width 27 height 23
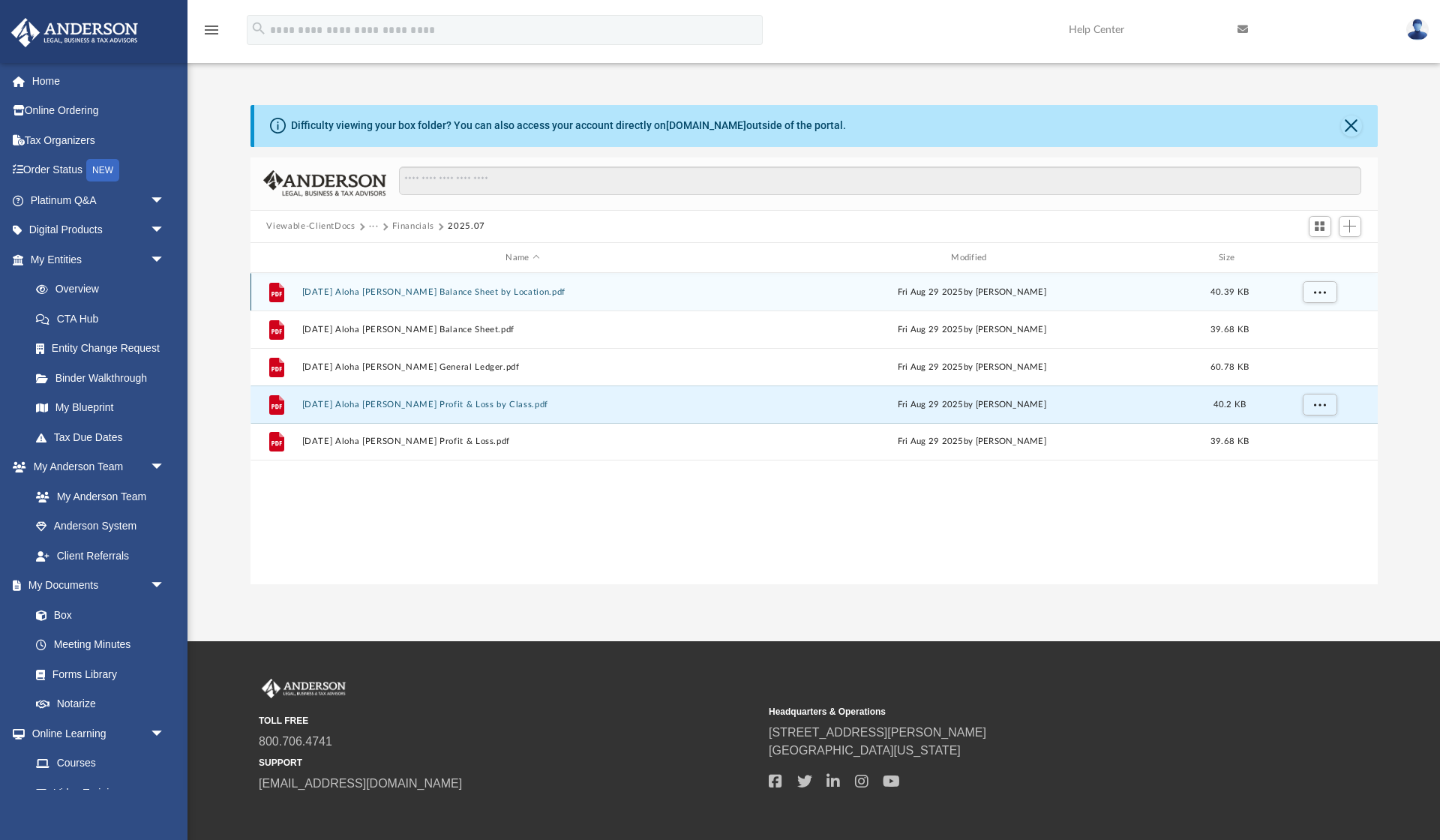
click at [510, 307] on div "File [DATE] Aloha [PERSON_NAME] Balance Sheet by Location.pdf [DATE] by [PERSON…" at bounding box center [813, 292] width 1127 height 38
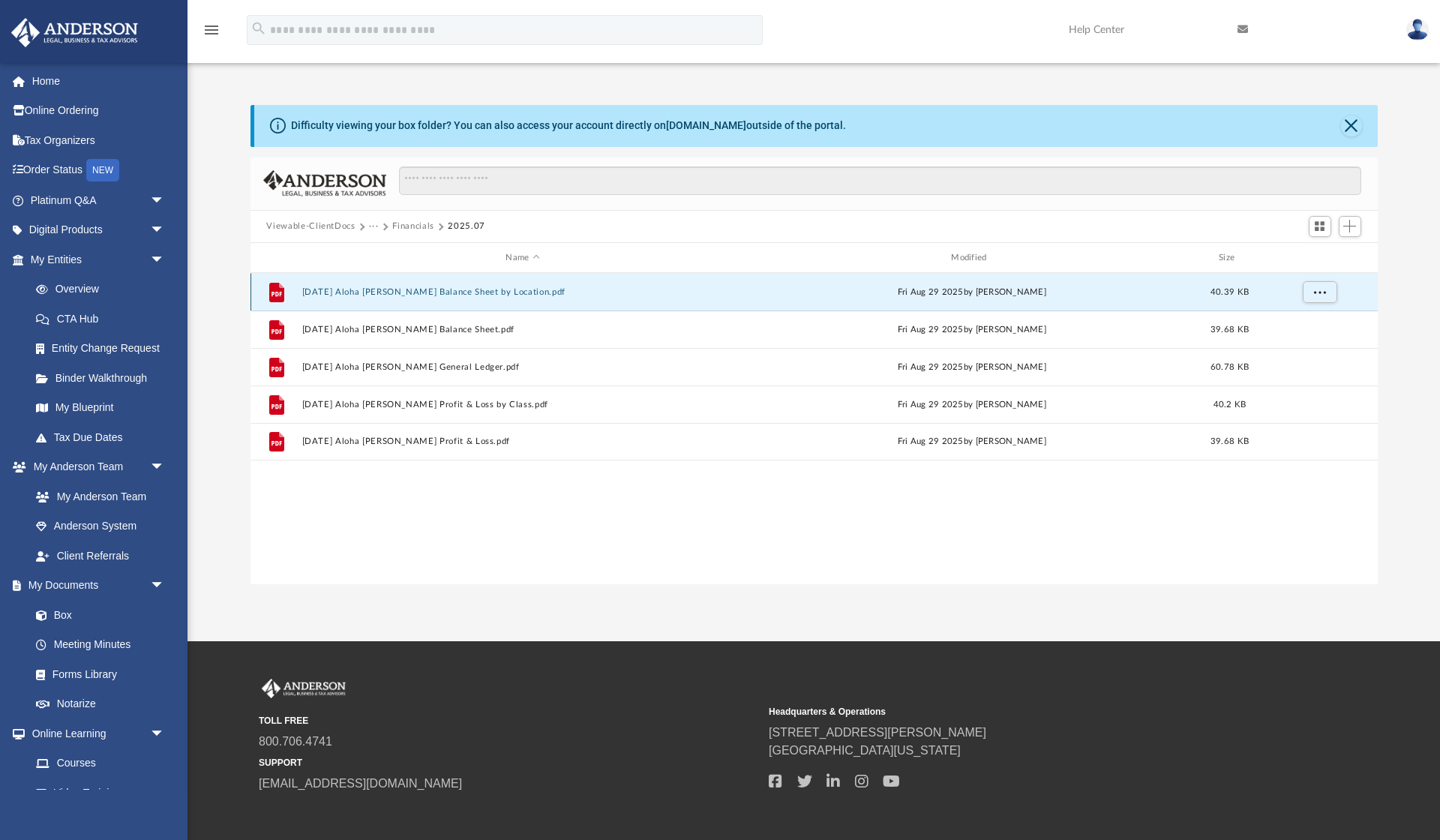
click at [495, 293] on button "[DATE] Aloha [PERSON_NAME] Balance Sheet by Location.pdf" at bounding box center [522, 292] width 443 height 9
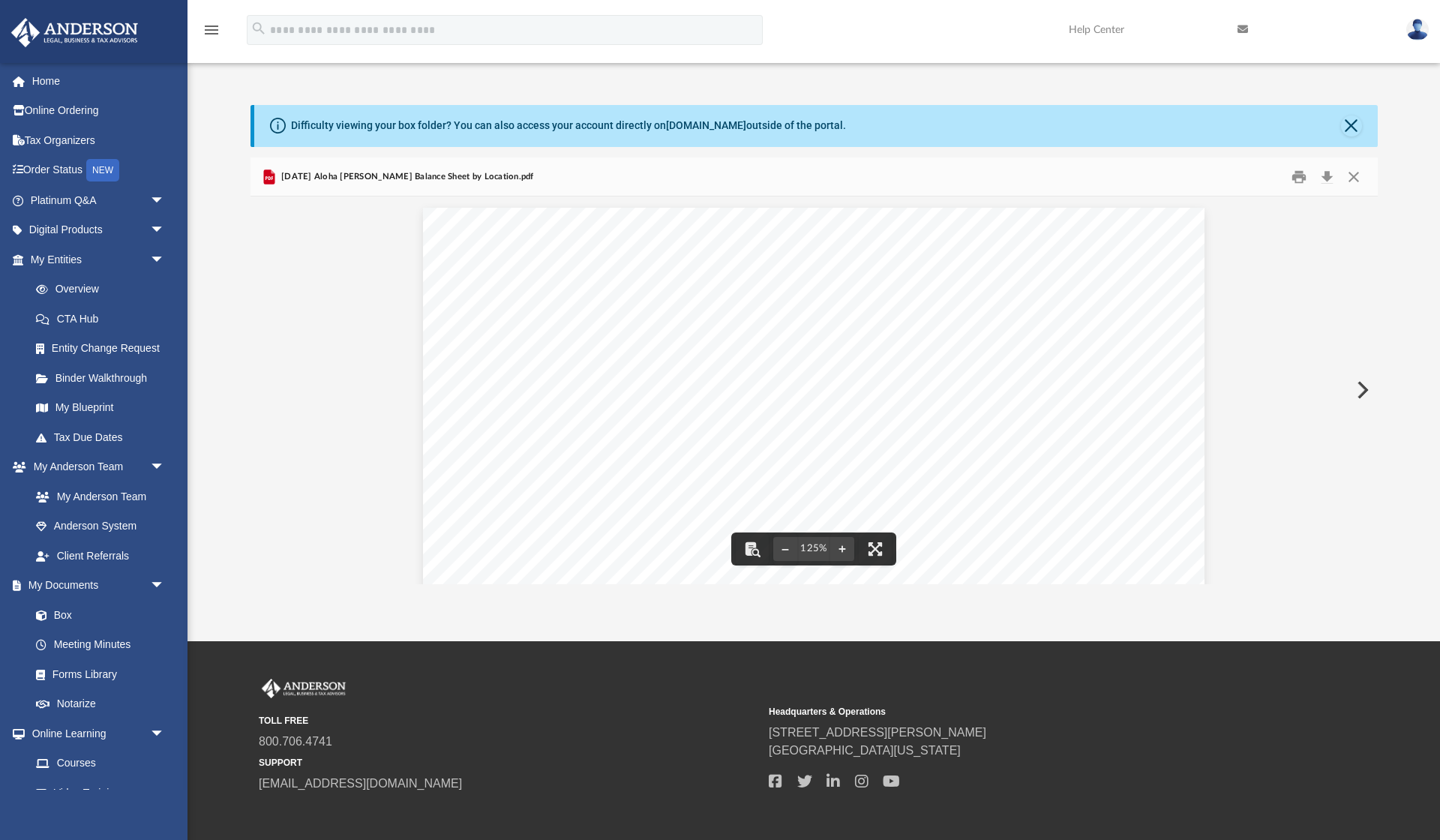
scroll to position [0, 0]
click at [1353, 174] on button "Close" at bounding box center [1353, 177] width 27 height 23
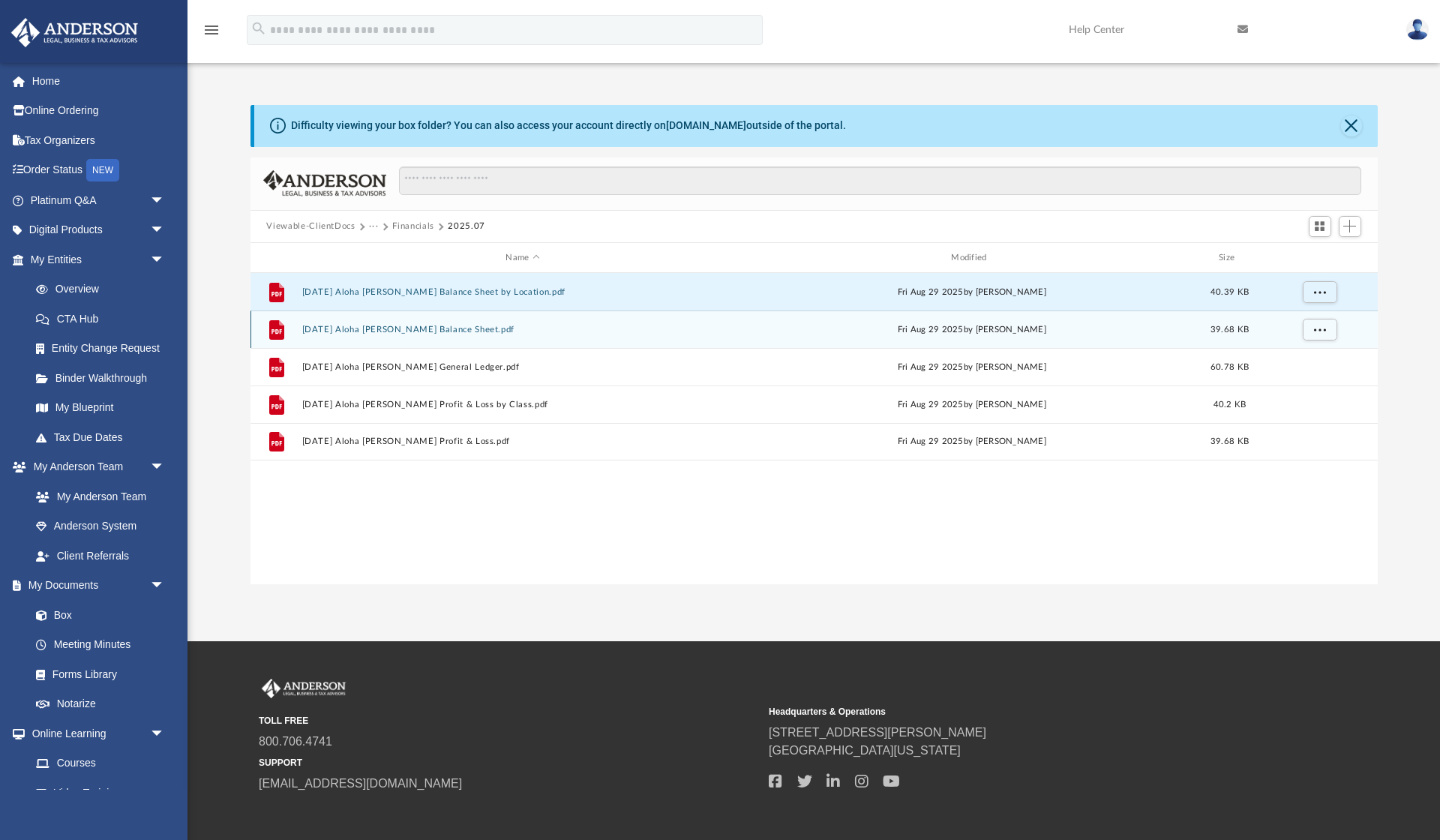
click at [421, 339] on div "File [DATE] Aloha [PERSON_NAME] Balance Sheet.pdf [DATE] by [PERSON_NAME] 39.68…" at bounding box center [813, 329] width 1127 height 38
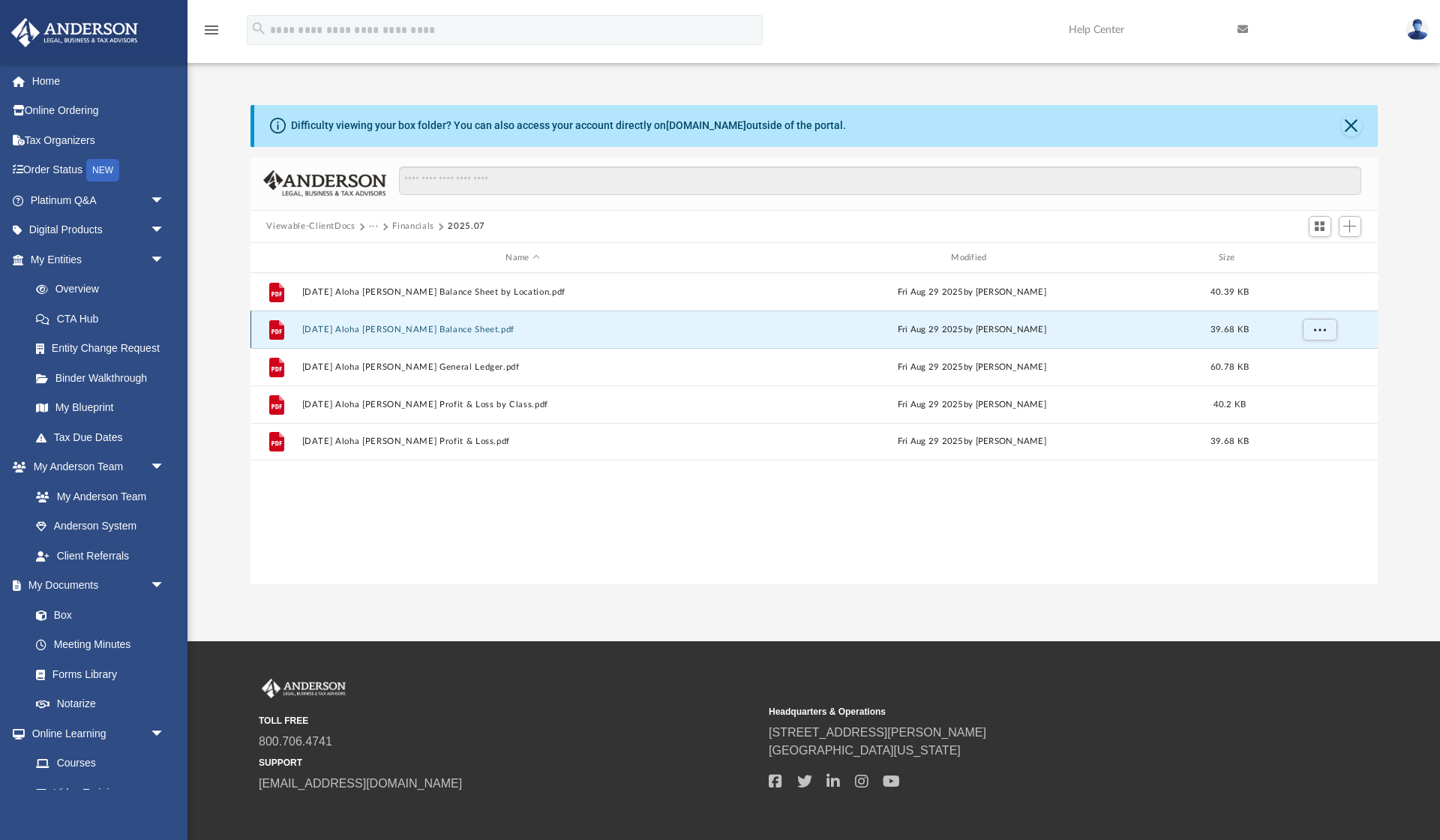
click at [443, 328] on button "[DATE] Aloha [PERSON_NAME] Balance Sheet.pdf" at bounding box center [522, 329] width 443 height 9
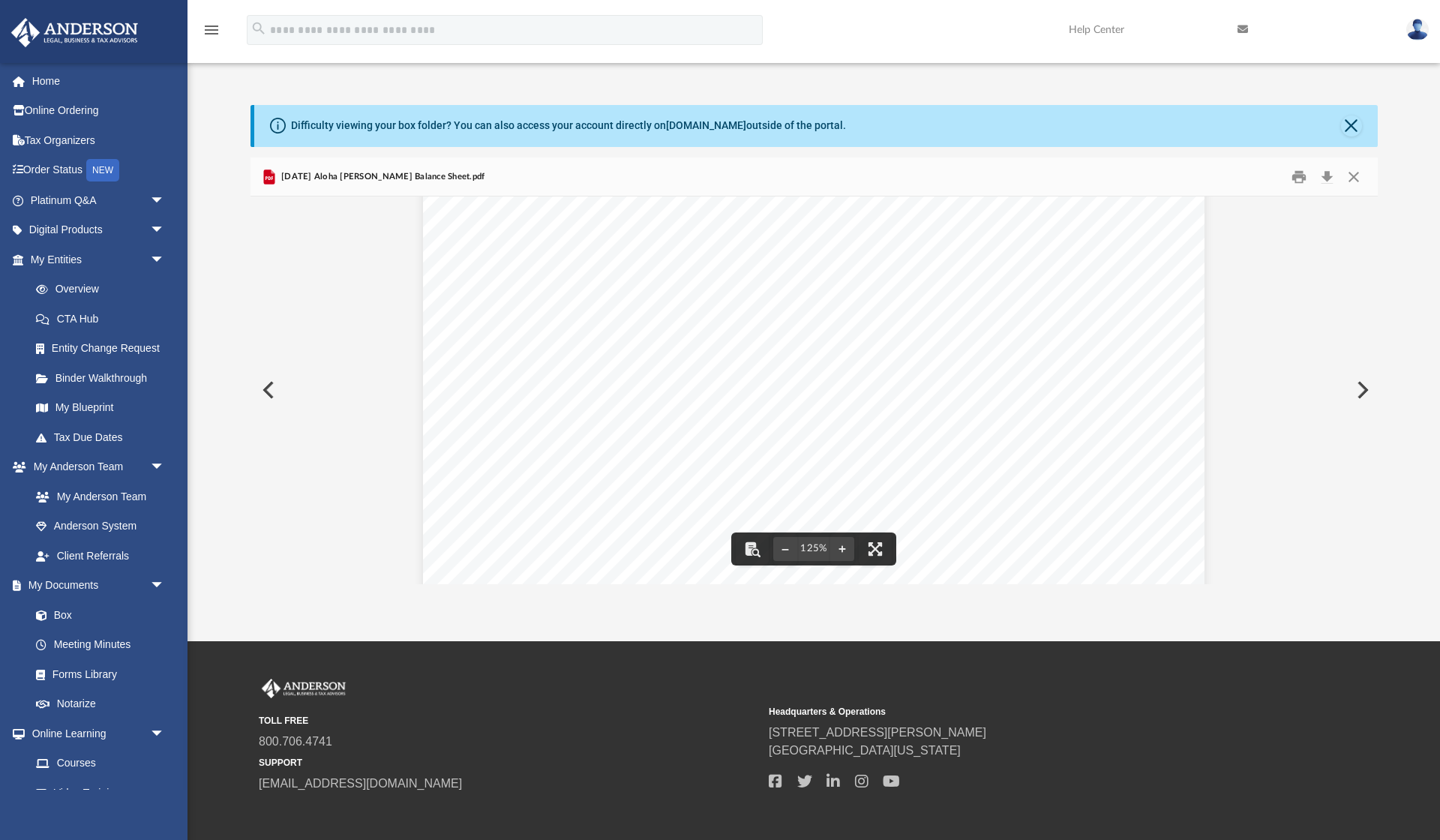
scroll to position [445, 0]
click at [1348, 171] on button "Close" at bounding box center [1353, 177] width 27 height 23
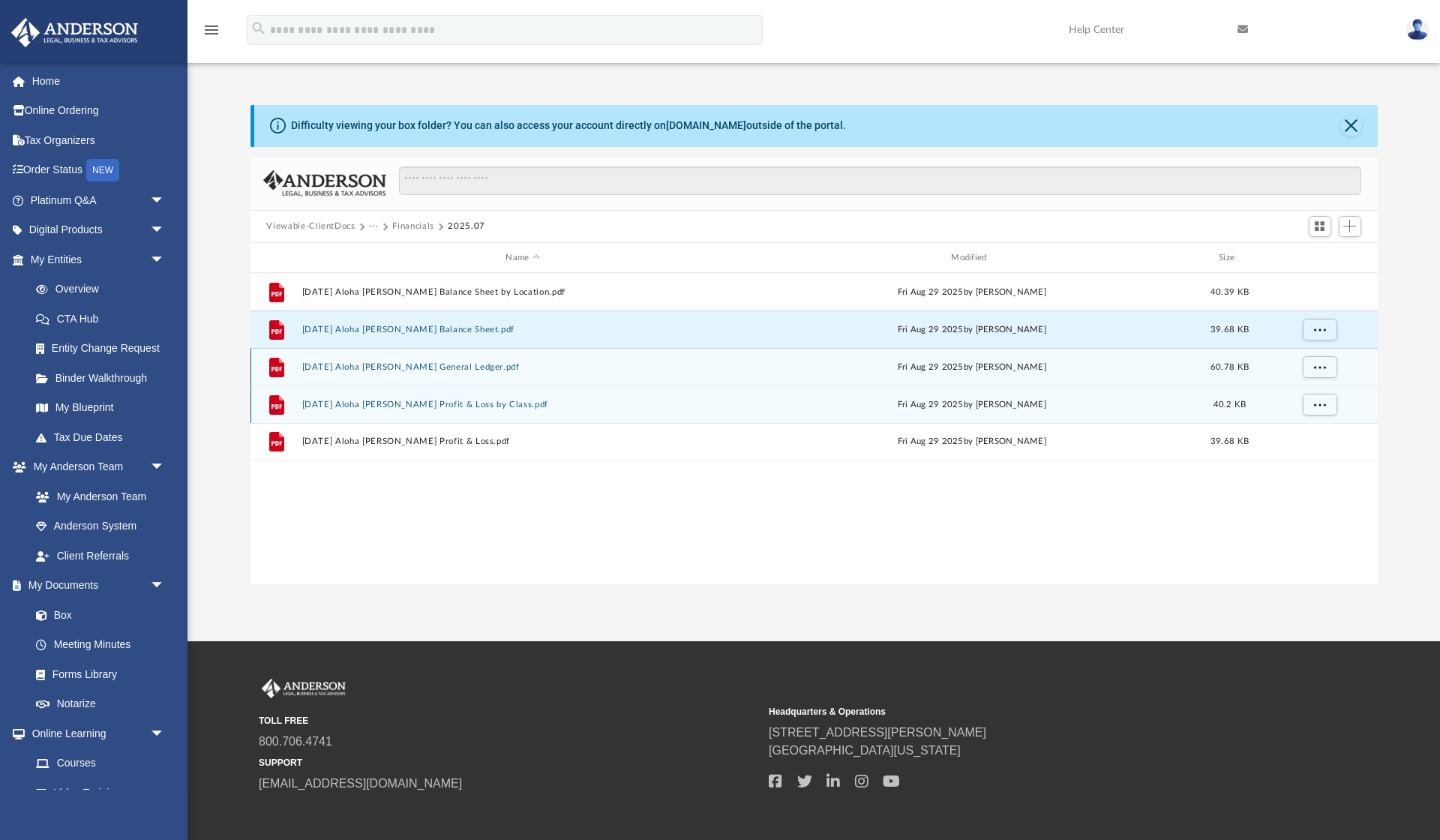
click at [449, 385] on div "File [DATE] Aloha [PERSON_NAME] Balance Sheet by Location.pdf [DATE] by [PERSON…" at bounding box center [813, 367] width 1127 height 188
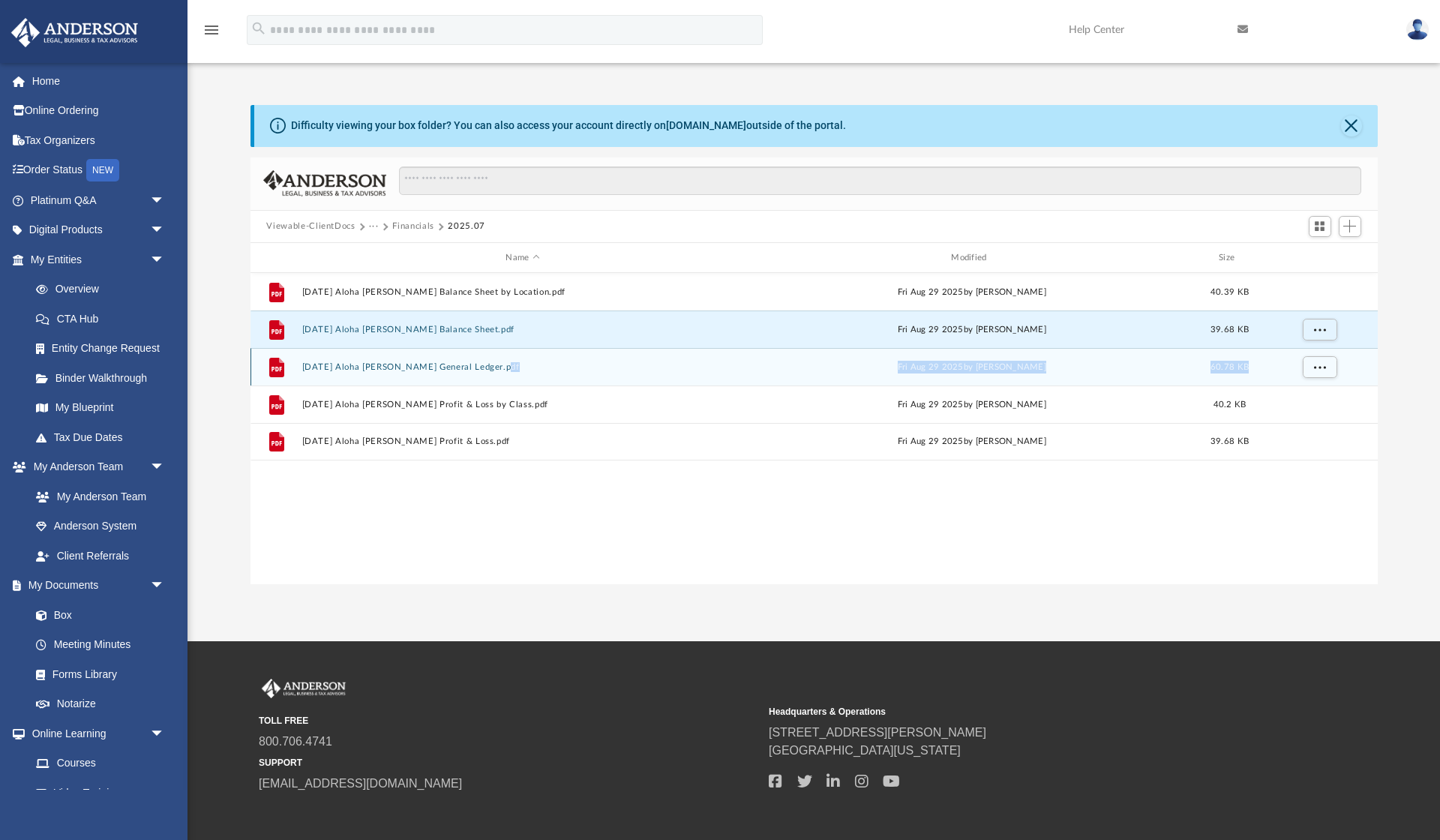
click at [447, 379] on div "File [DATE] Aloha [PERSON_NAME] General Ledger.pdf [DATE] by [PERSON_NAME] 60.7…" at bounding box center [813, 367] width 1127 height 38
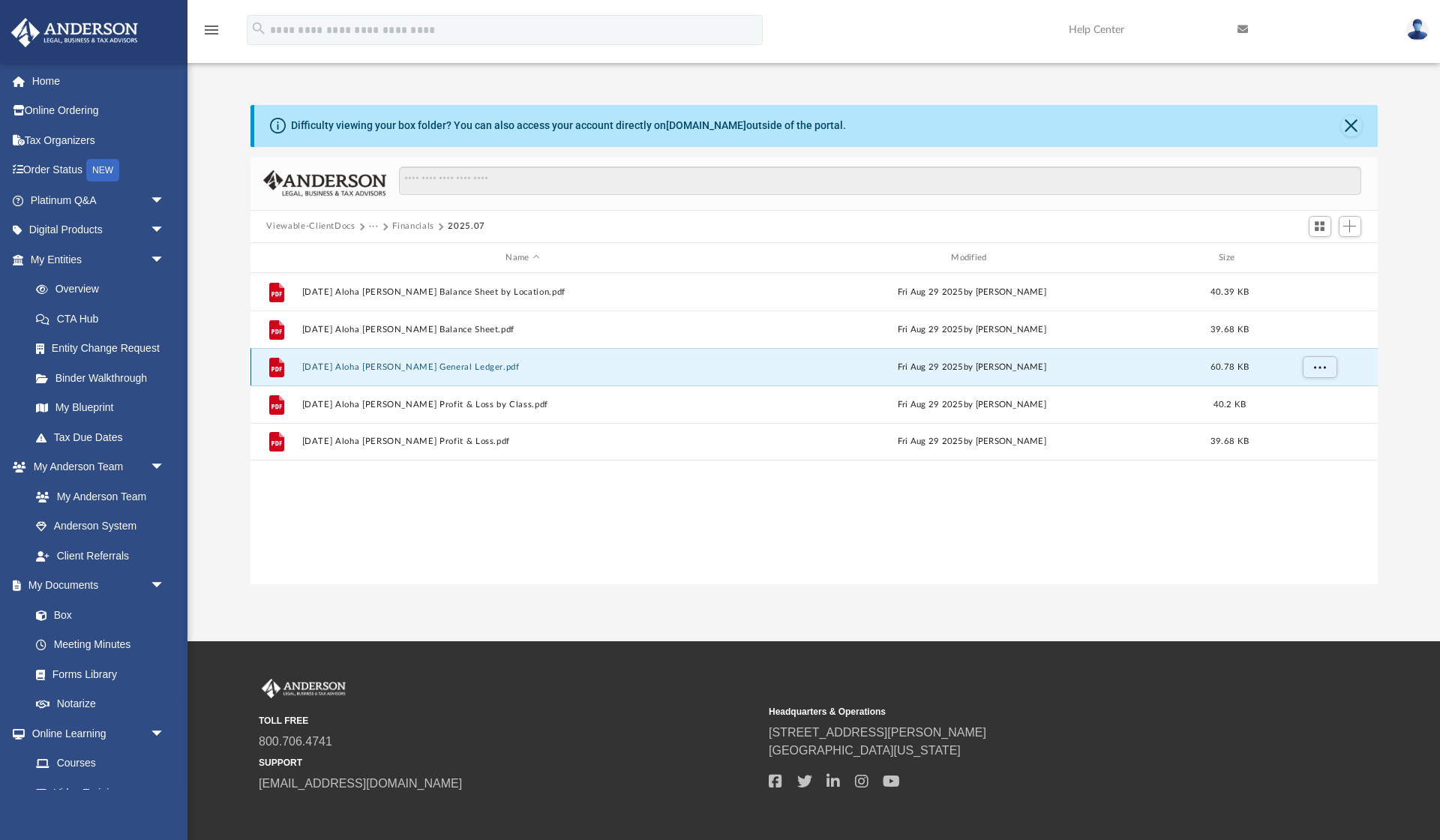
click at [443, 370] on button "[DATE] Aloha [PERSON_NAME] General Ledger.pdf" at bounding box center [522, 367] width 443 height 9
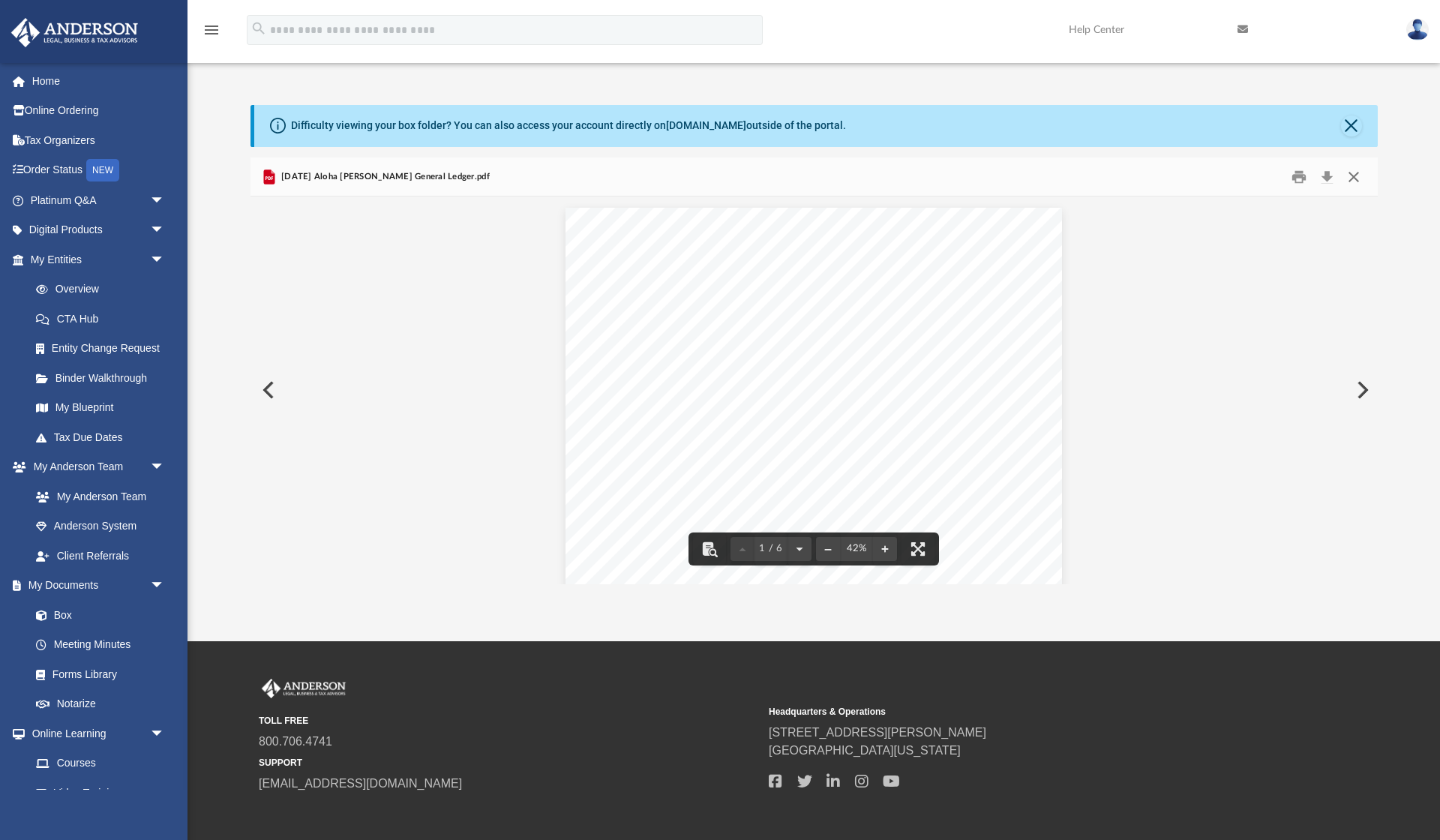
click at [1366, 175] on button "Close" at bounding box center [1353, 177] width 27 height 23
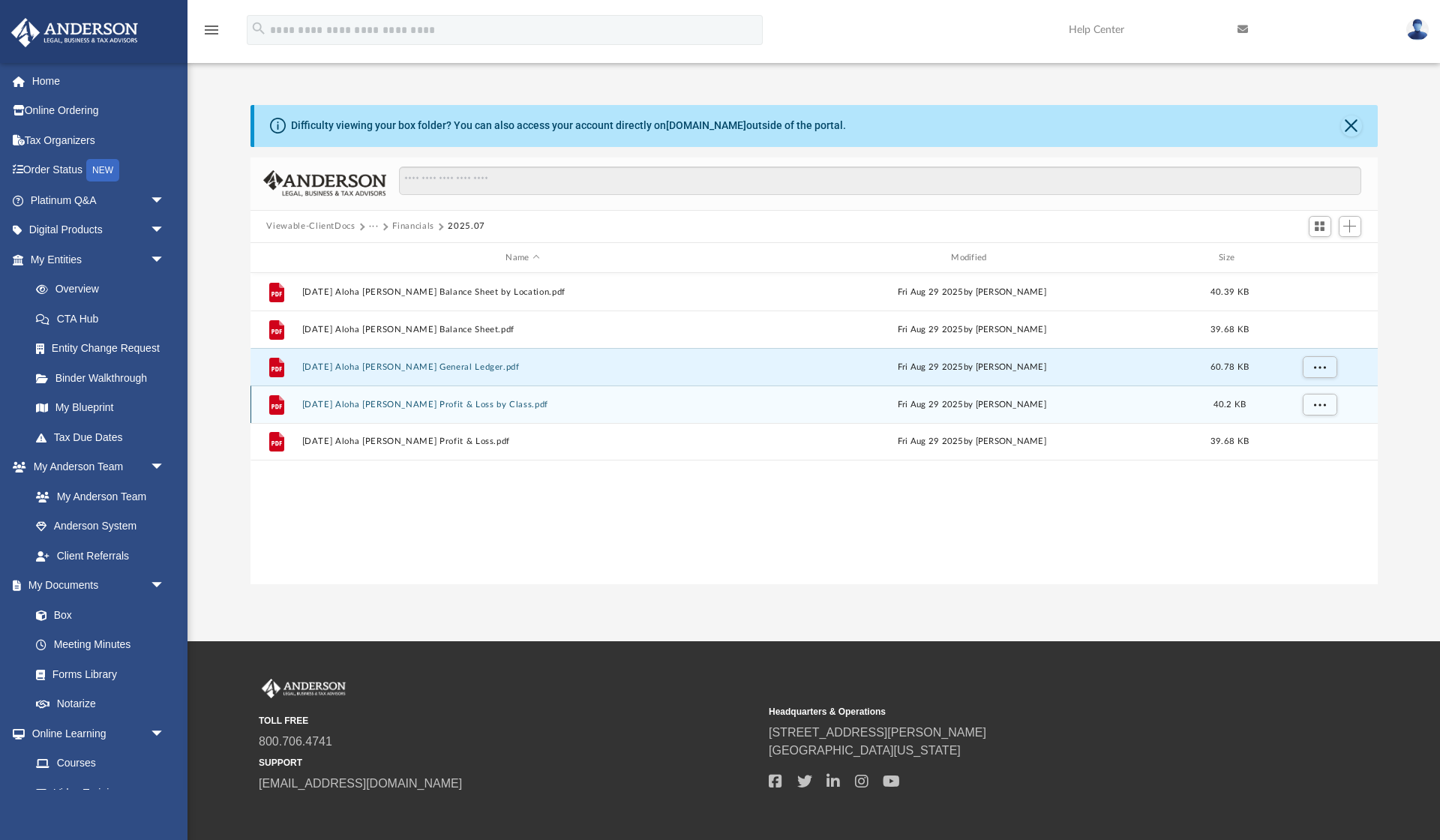
click at [473, 409] on div "File [DATE] Aloha [PERSON_NAME] Profit & Loss by Class.pdf [DATE] by [PERSON_NA…" at bounding box center [813, 404] width 1127 height 38
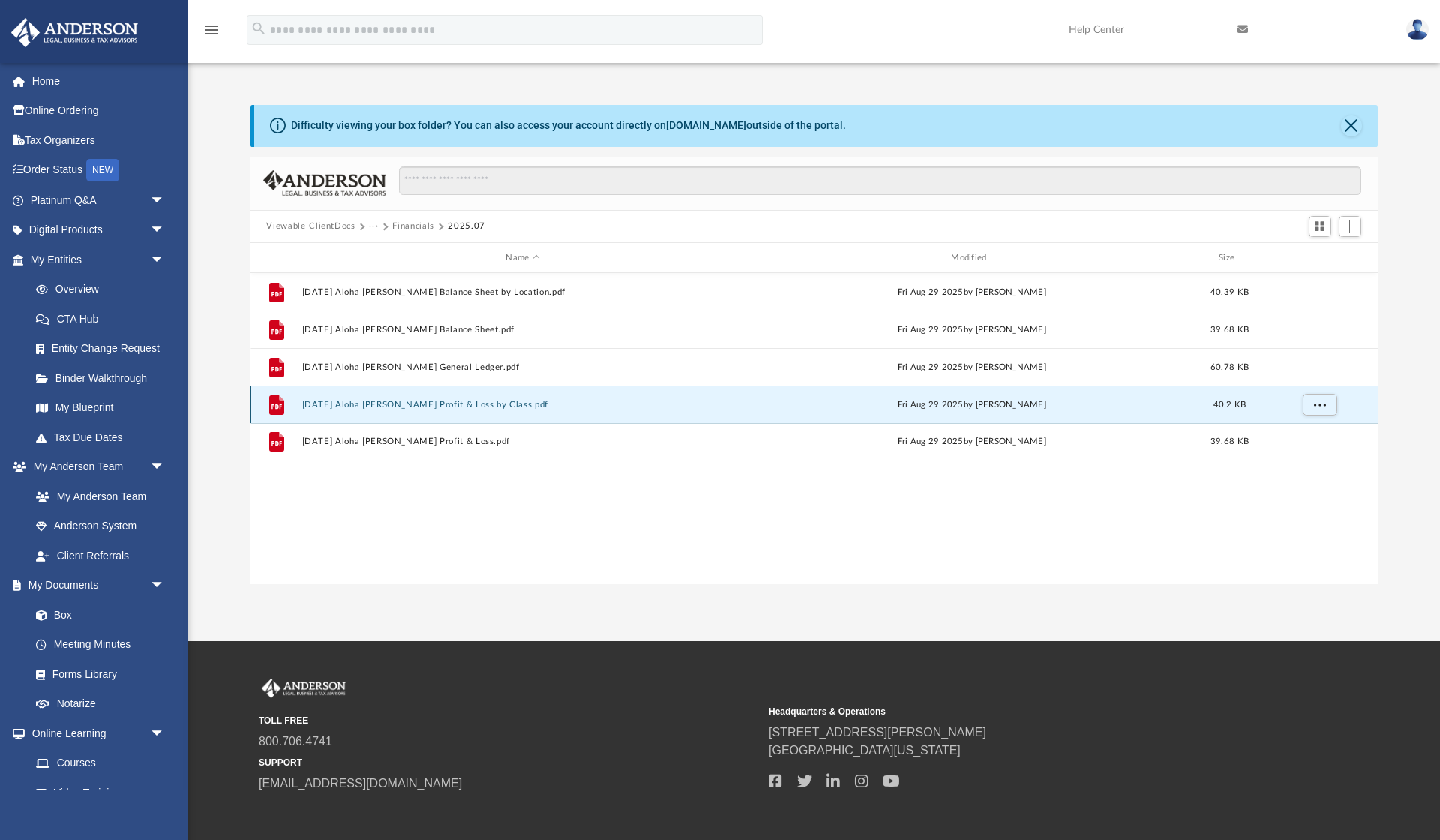
click at [463, 408] on button "[DATE] Aloha [PERSON_NAME] Profit & Loss by Class.pdf" at bounding box center [522, 404] width 443 height 9
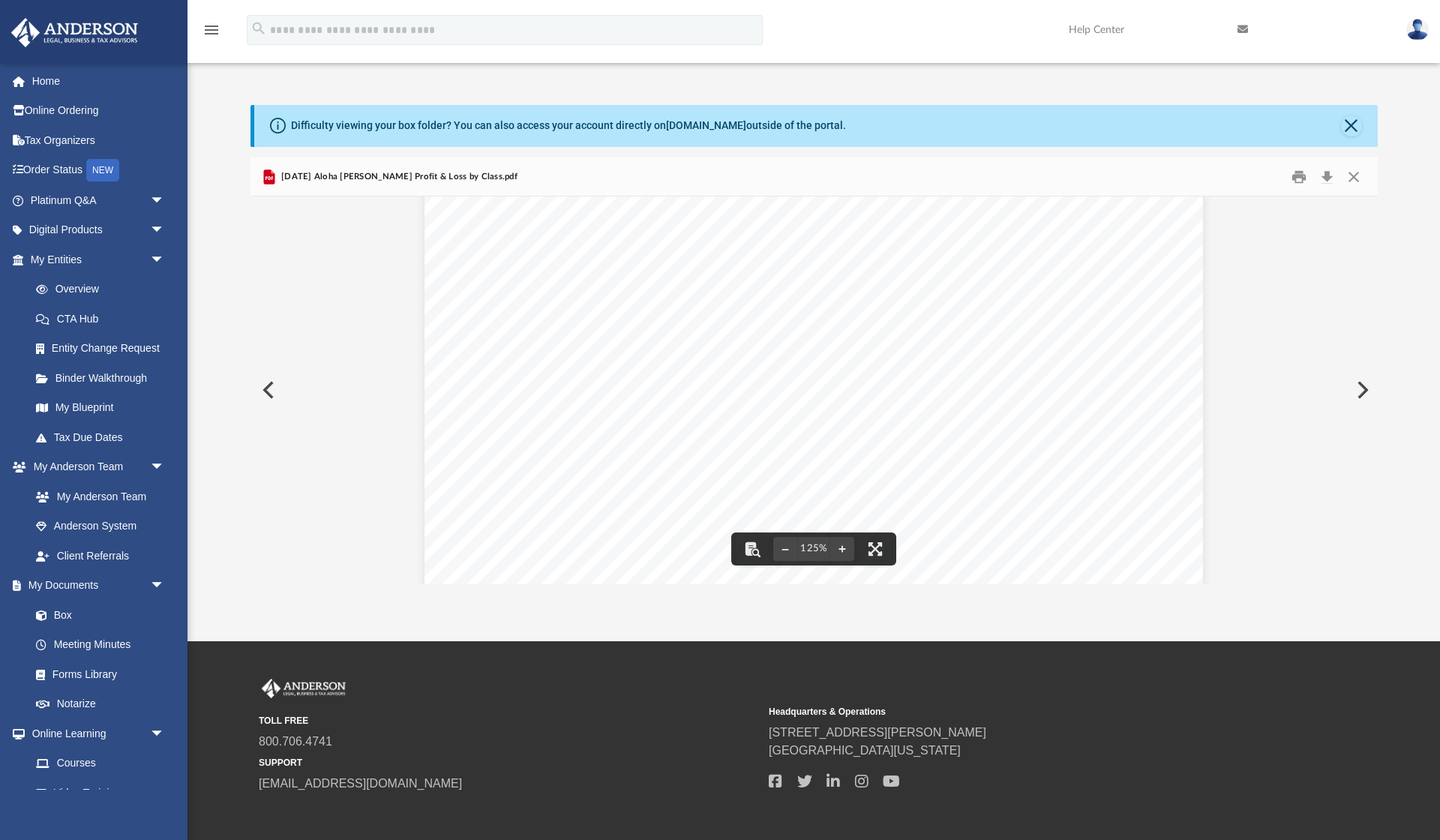
scroll to position [160, 0]
